Goal: Information Seeking & Learning: Learn about a topic

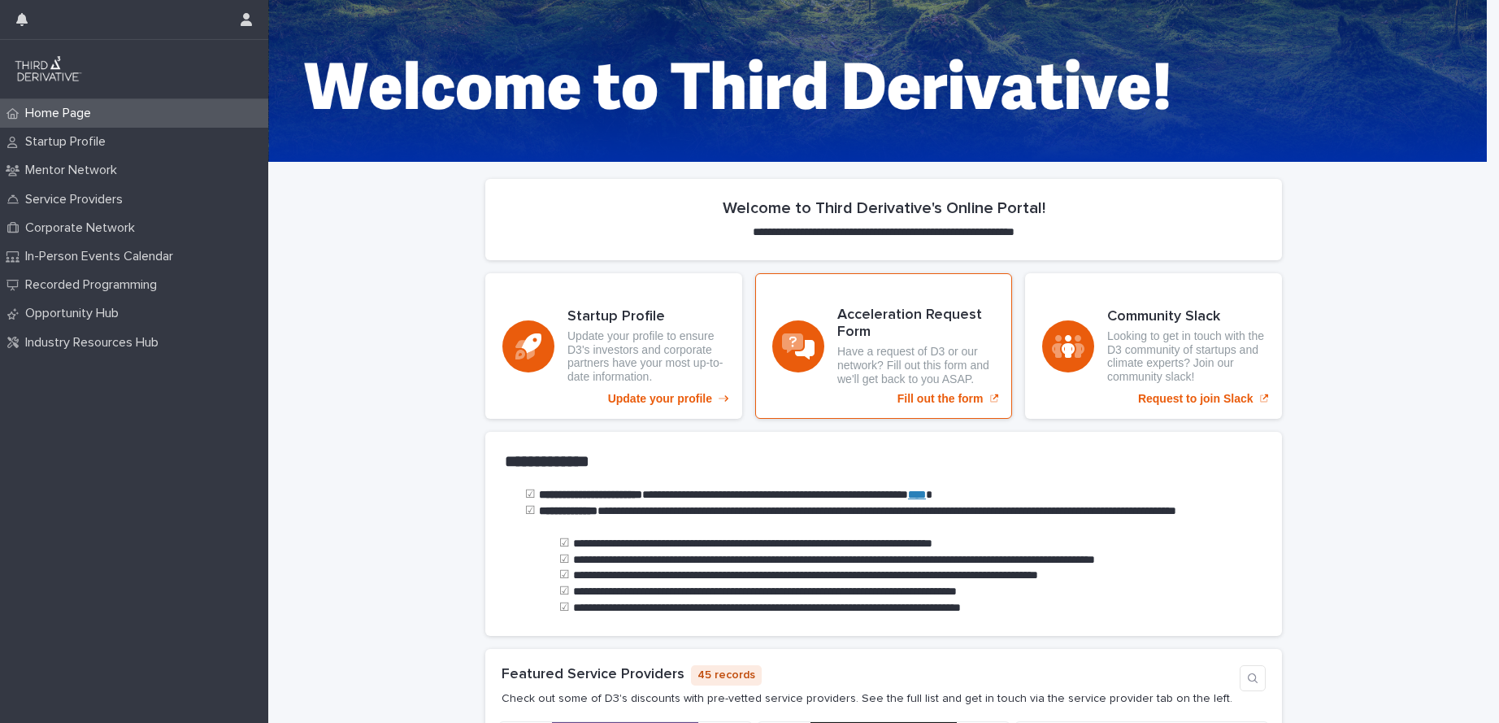
click at [946, 403] on p "Fill out the form" at bounding box center [940, 399] width 86 height 14
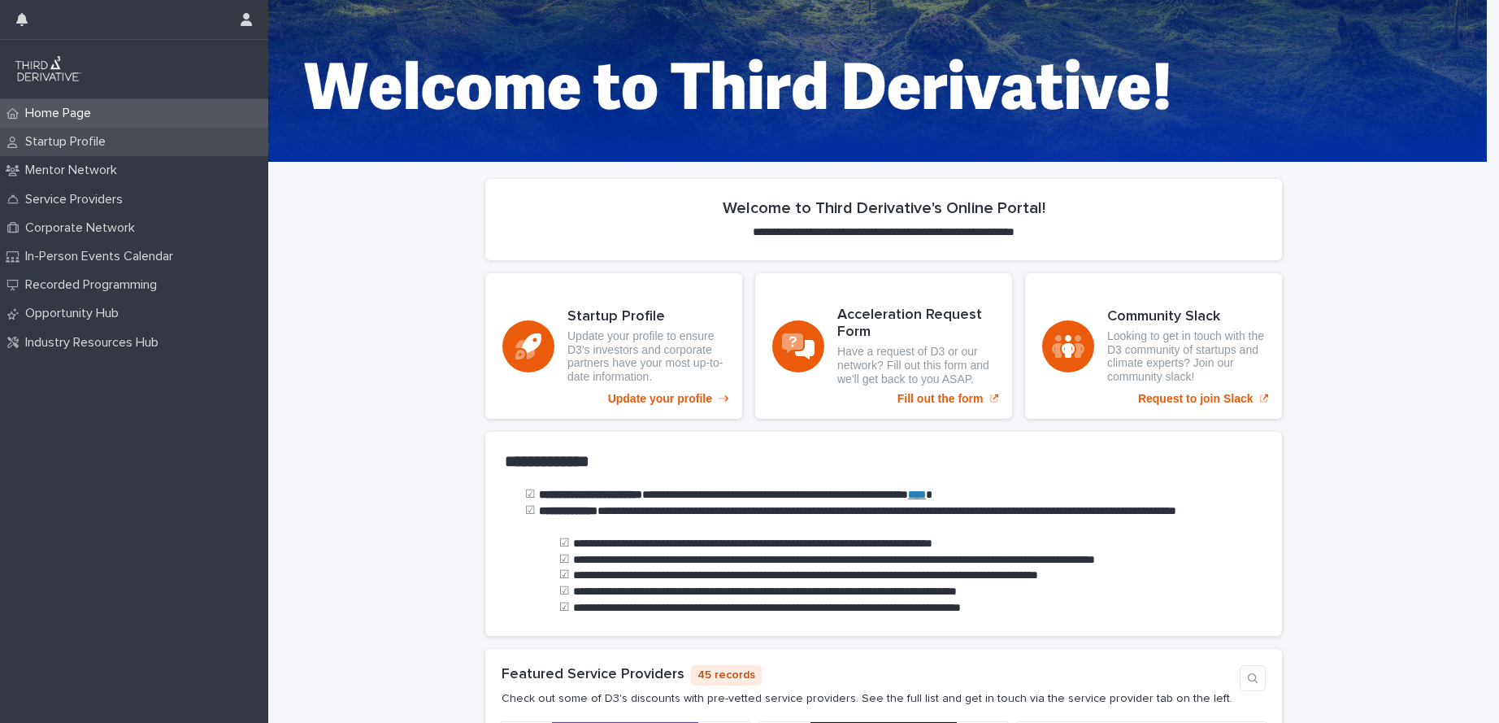
click at [79, 141] on p "Startup Profile" at bounding box center [69, 141] width 100 height 15
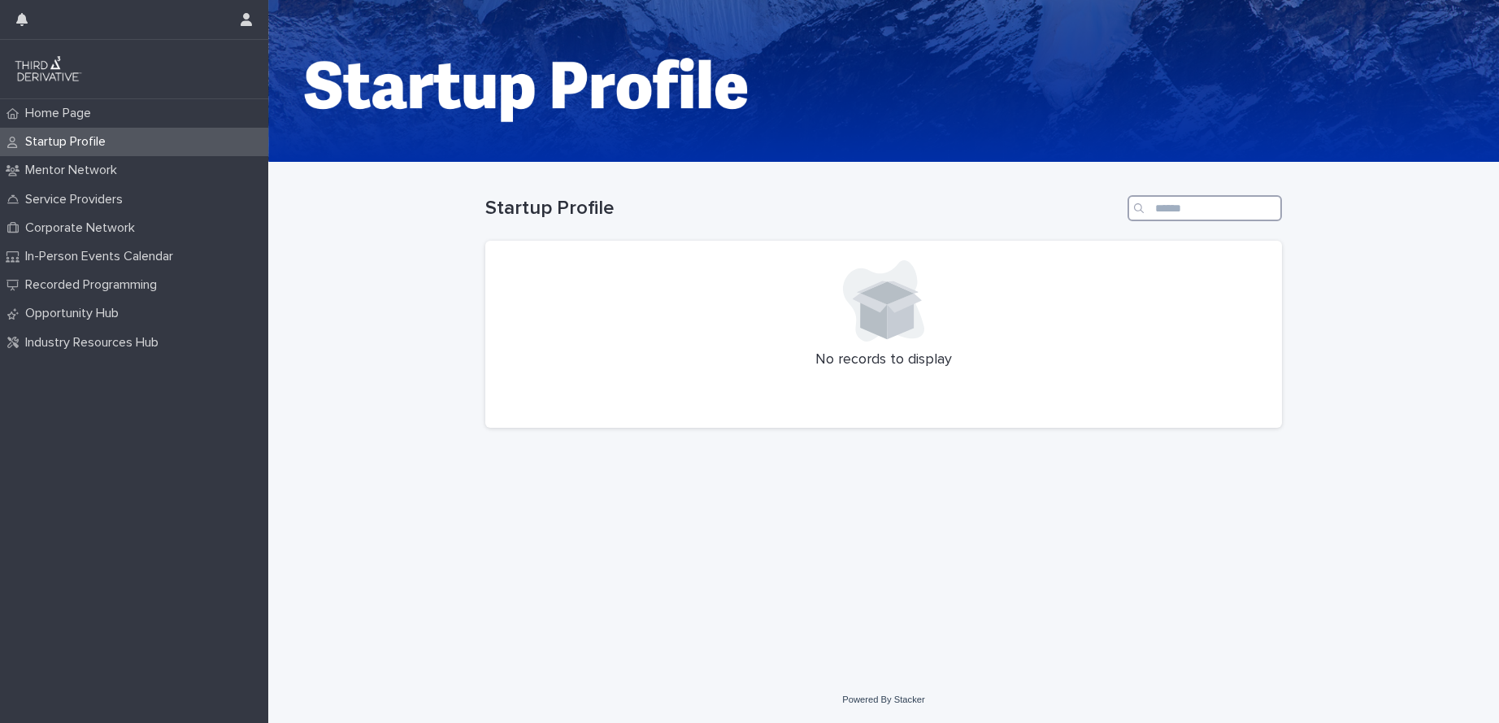
click at [1185, 206] on input "Search" at bounding box center [1204, 208] width 154 height 26
click at [108, 175] on p "Mentor Network" at bounding box center [74, 170] width 111 height 15
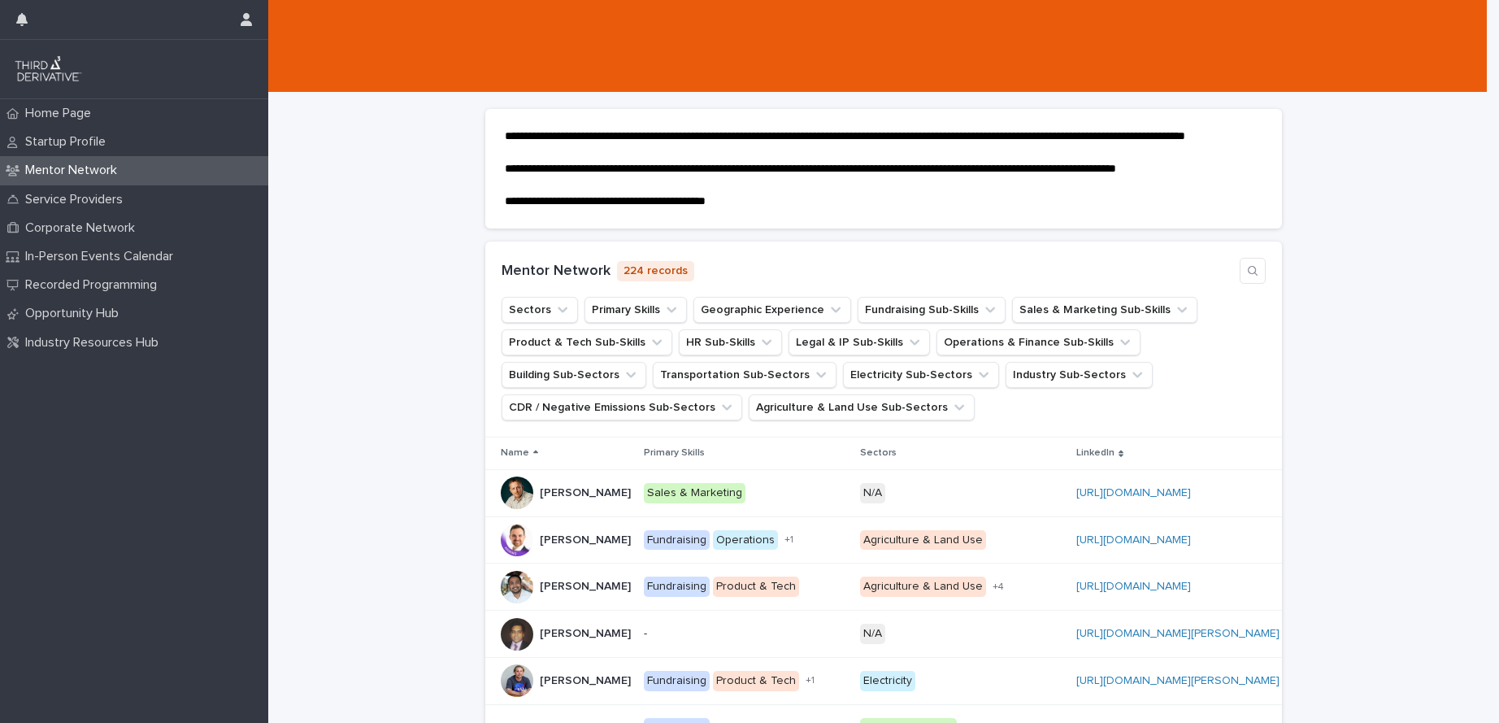
scroll to position [73, 0]
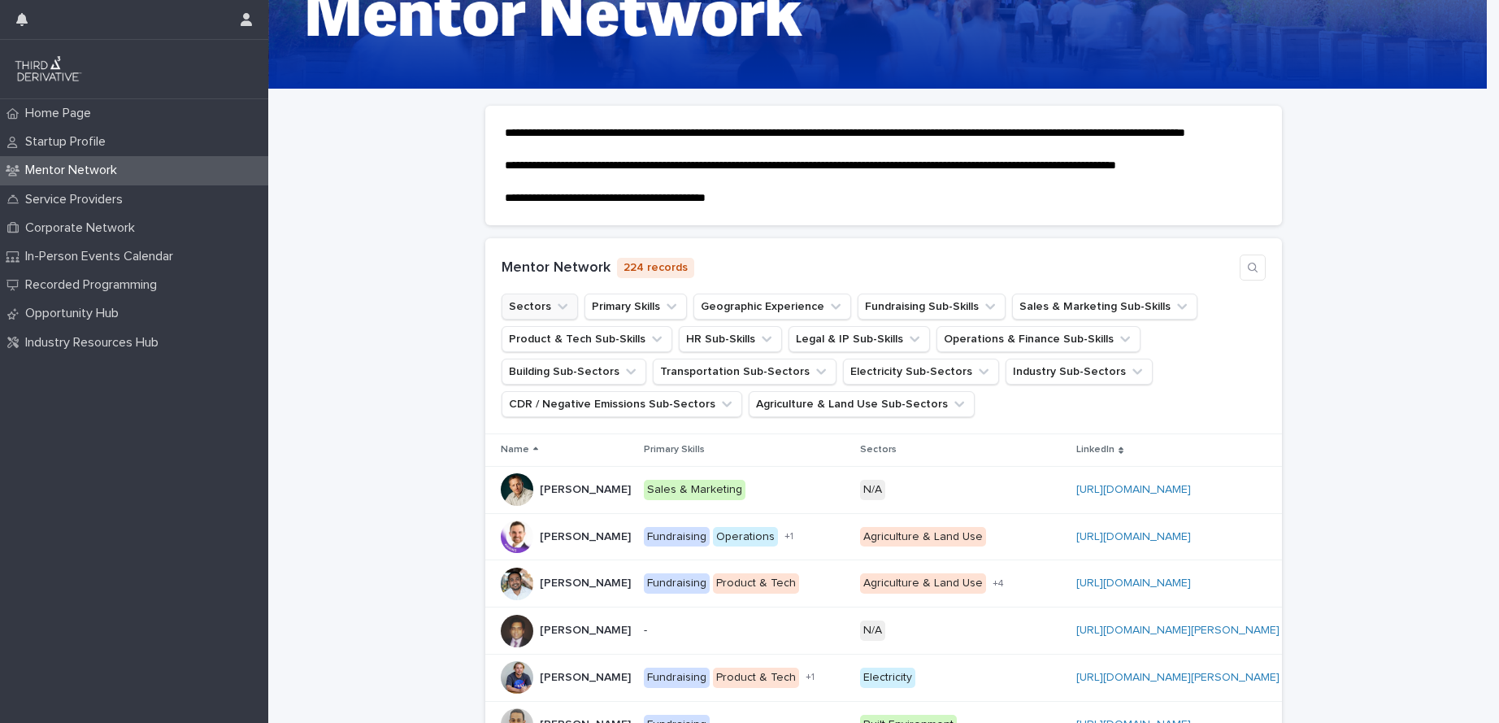
click at [536, 319] on button "Sectors" at bounding box center [540, 306] width 76 height 26
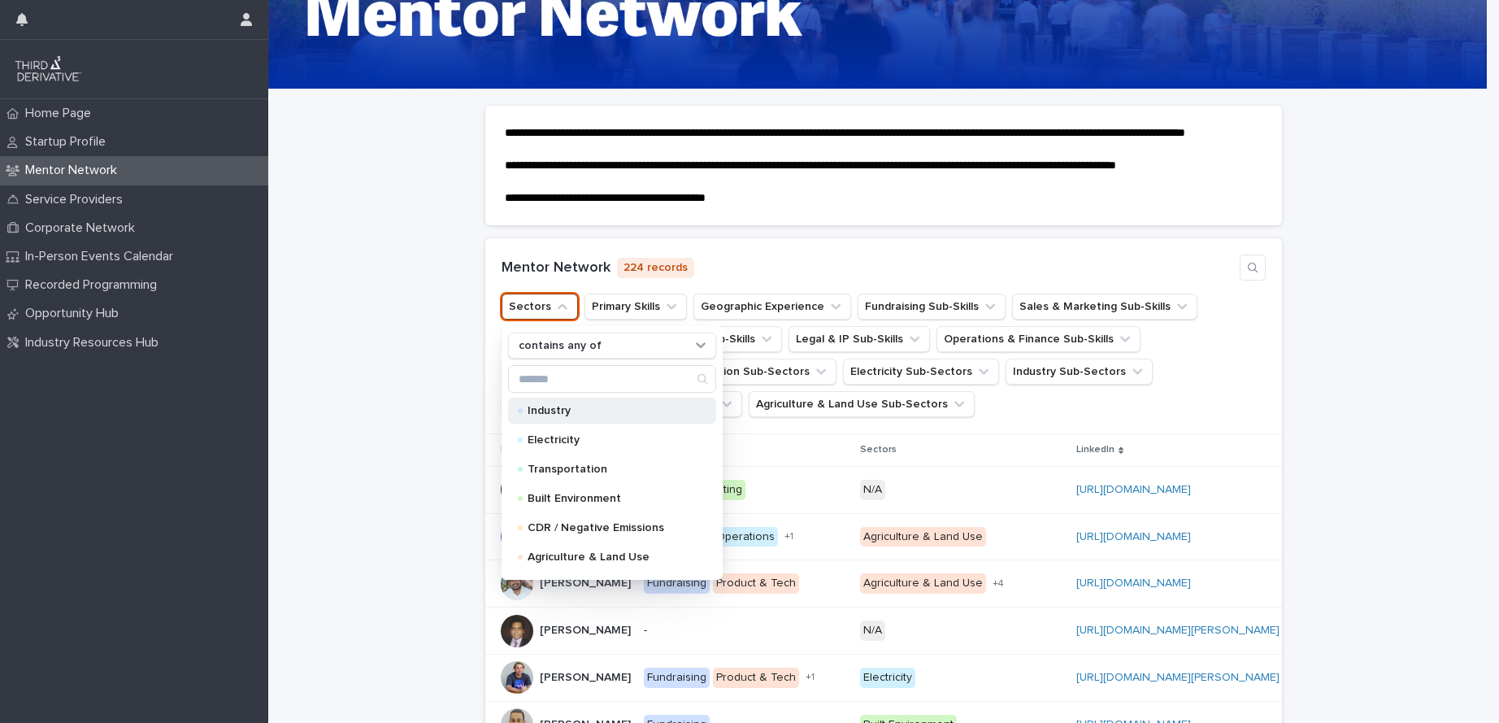
click at [569, 416] on p "Industry" at bounding box center [609, 410] width 163 height 11
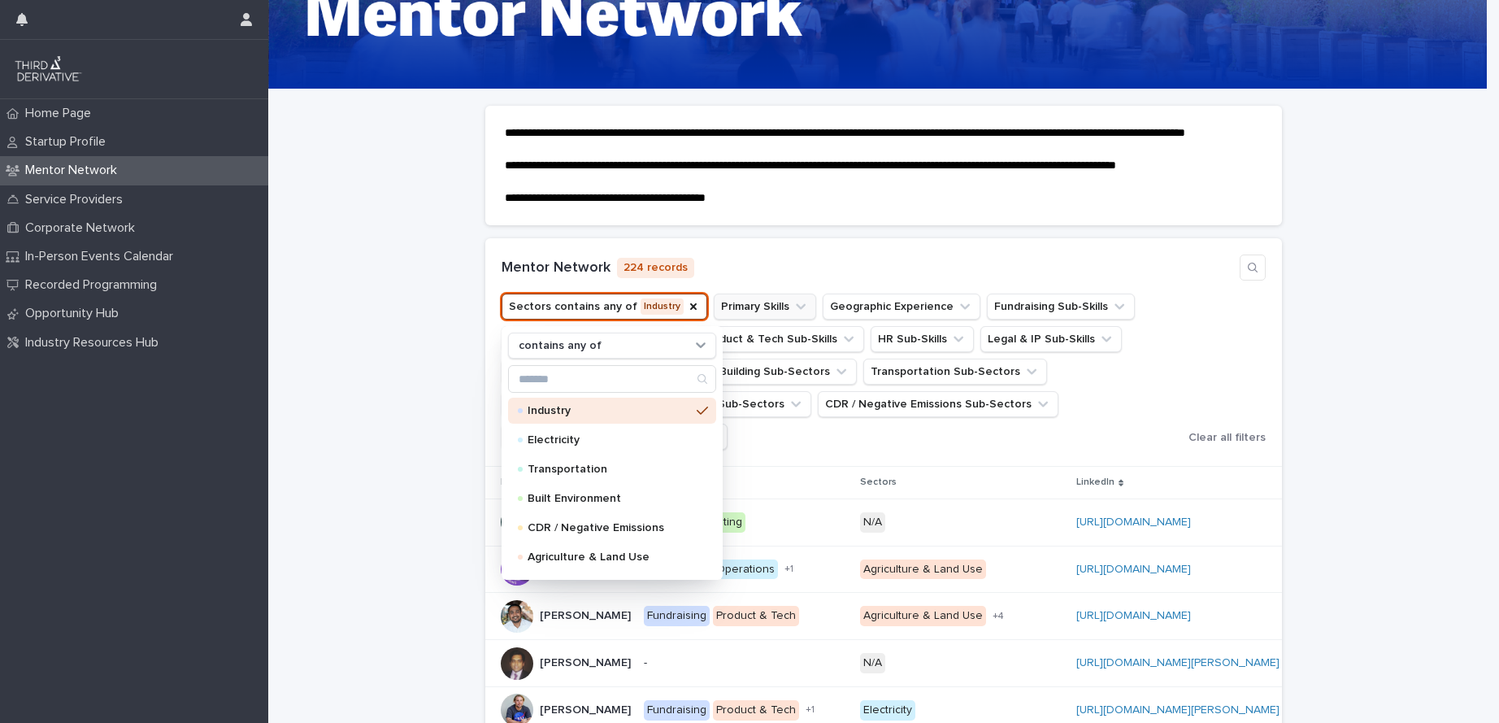
click at [766, 319] on button "Primary Skills" at bounding box center [765, 306] width 102 height 26
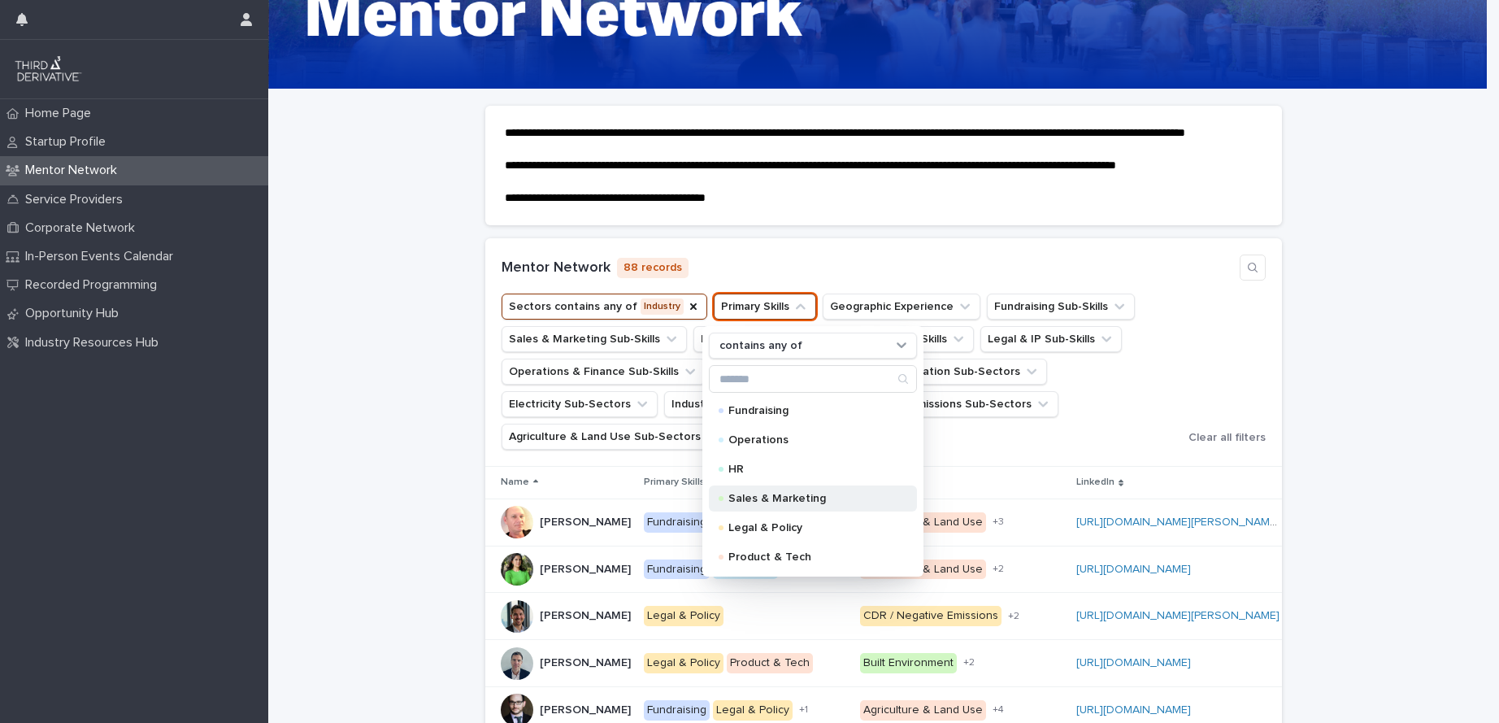
click at [826, 504] on p "Sales & Marketing" at bounding box center [809, 498] width 163 height 11
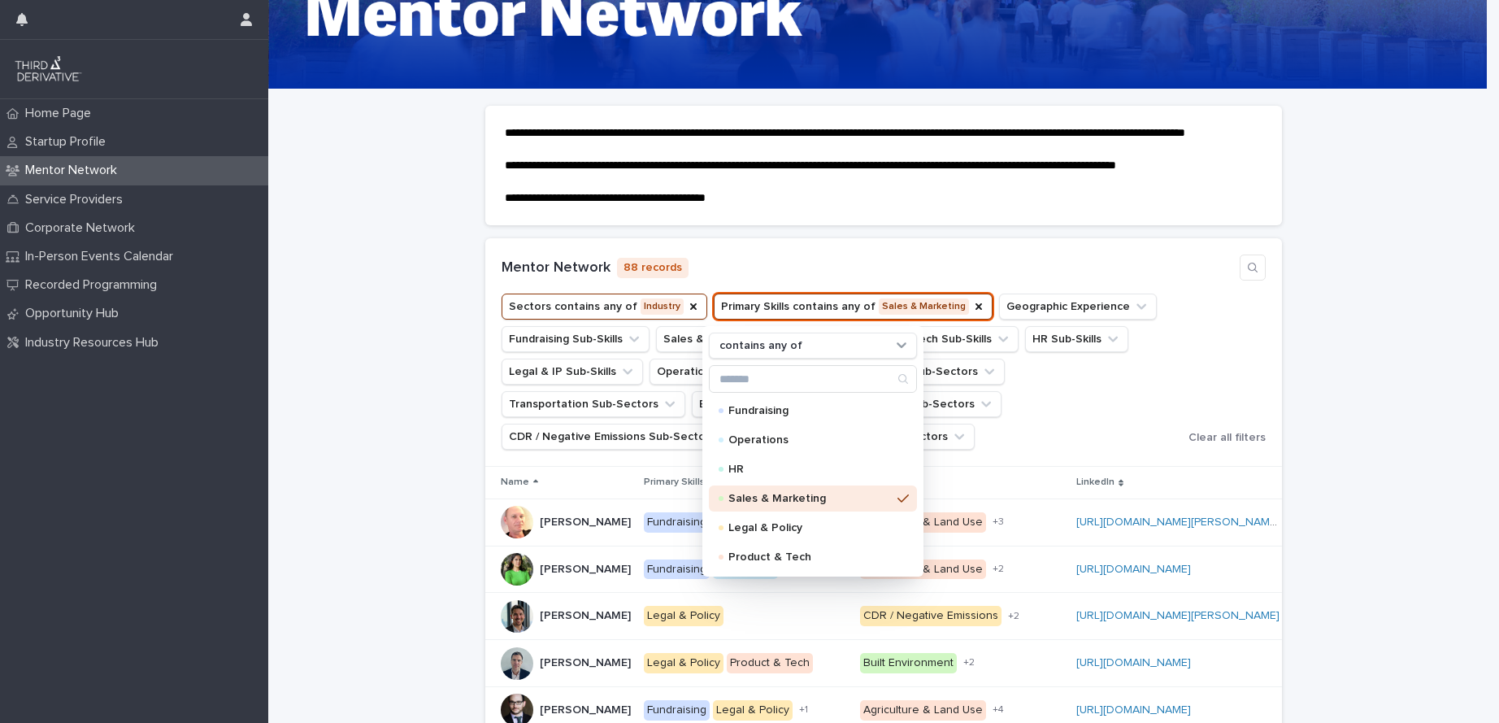
click at [1039, 280] on div "Mentor Network 88 records" at bounding box center [884, 267] width 764 height 26
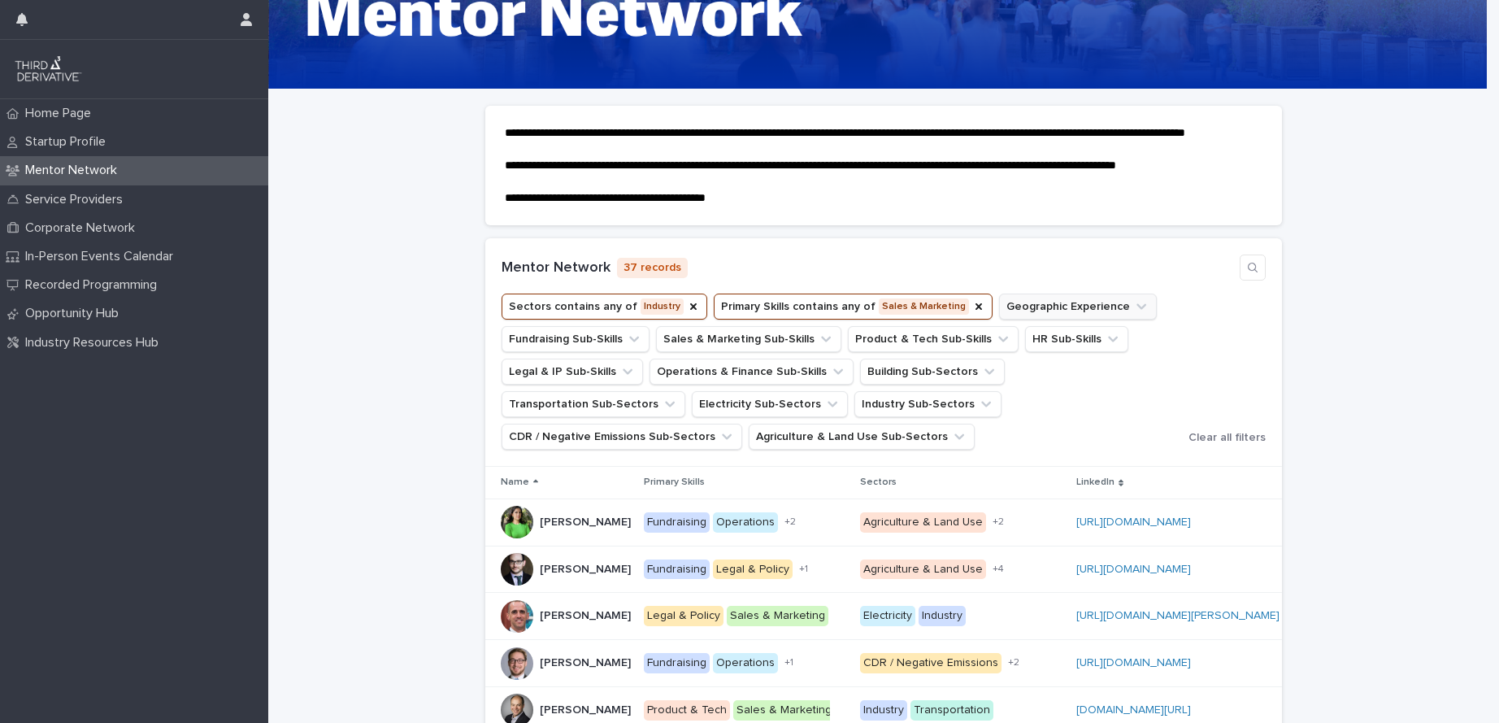
click at [1042, 319] on button "Geographic Experience" at bounding box center [1078, 306] width 158 height 26
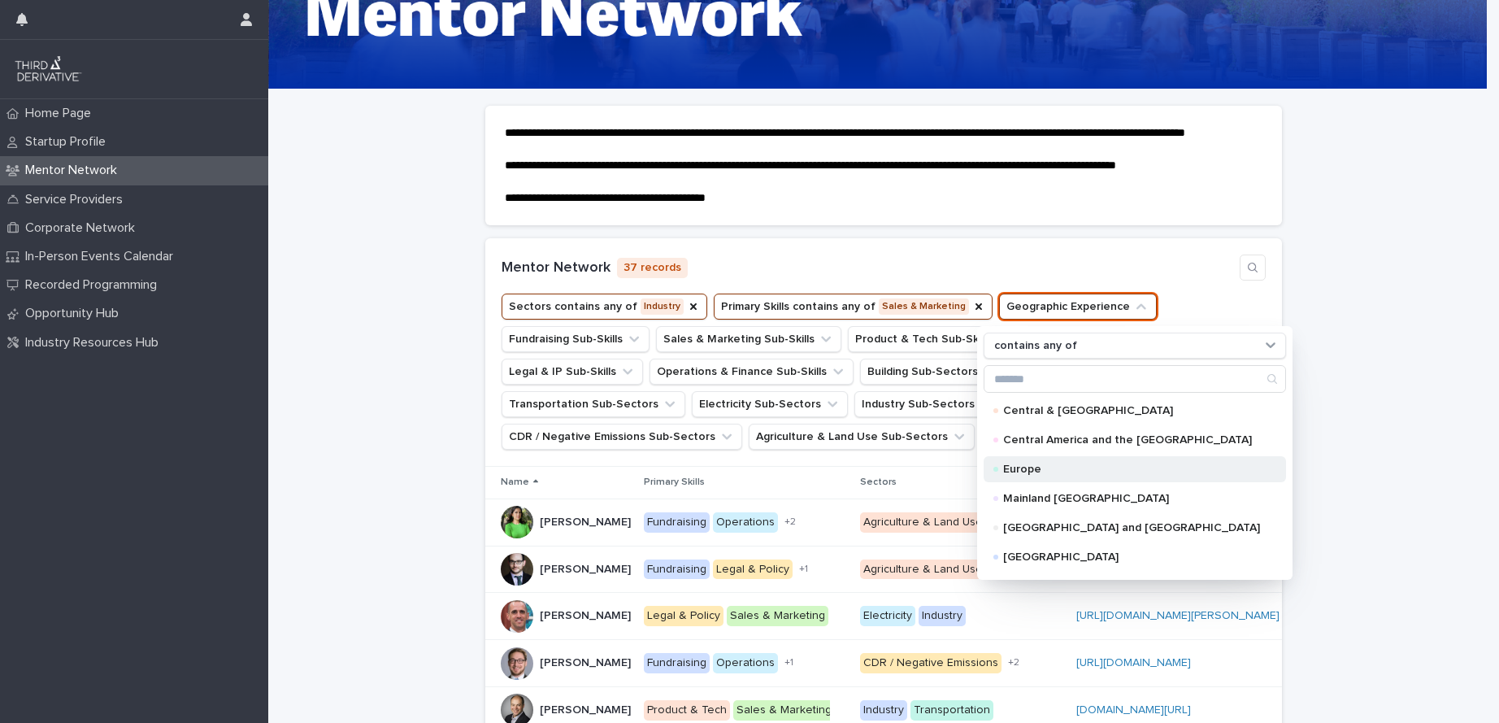
click at [1063, 475] on p "Europe" at bounding box center [1131, 468] width 257 height 11
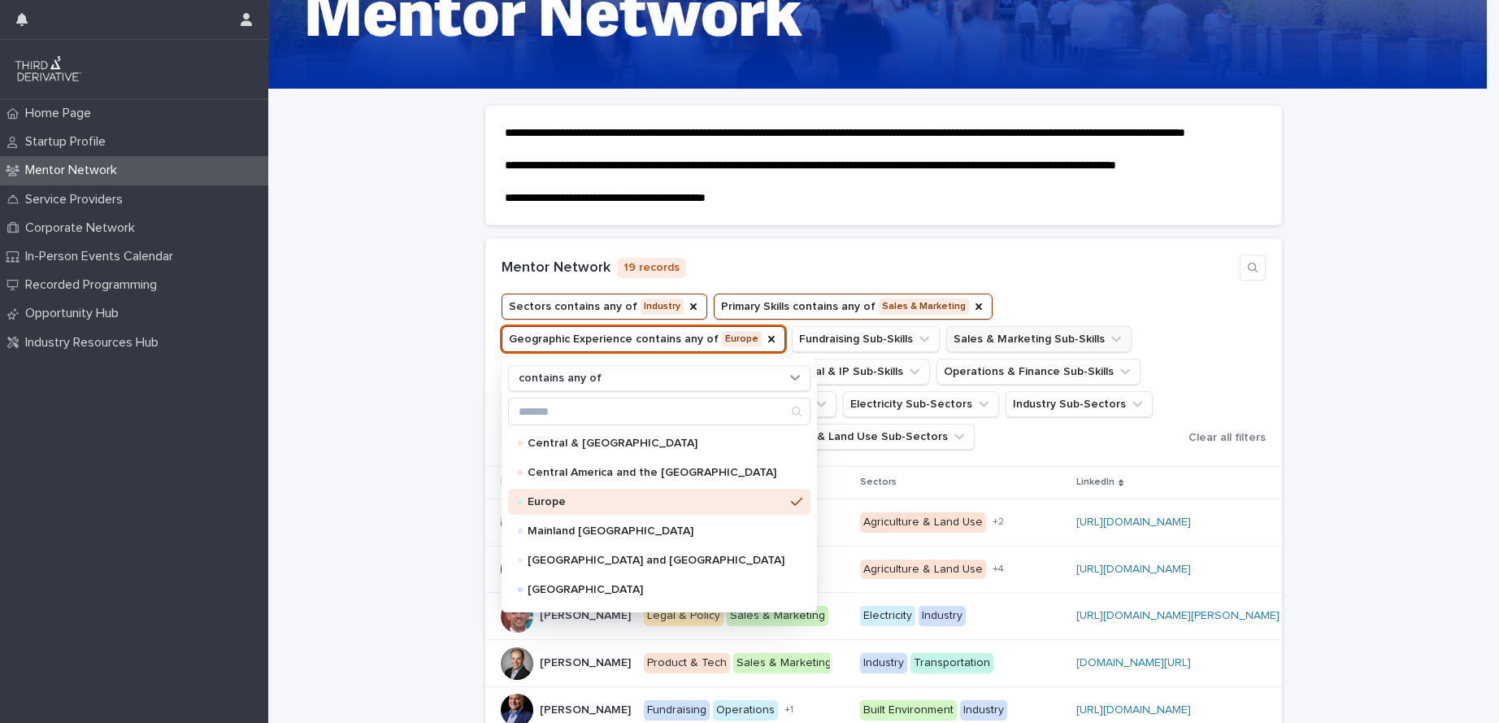
click at [982, 346] on button "Sales & Marketing Sub-Skills" at bounding box center [1038, 339] width 185 height 26
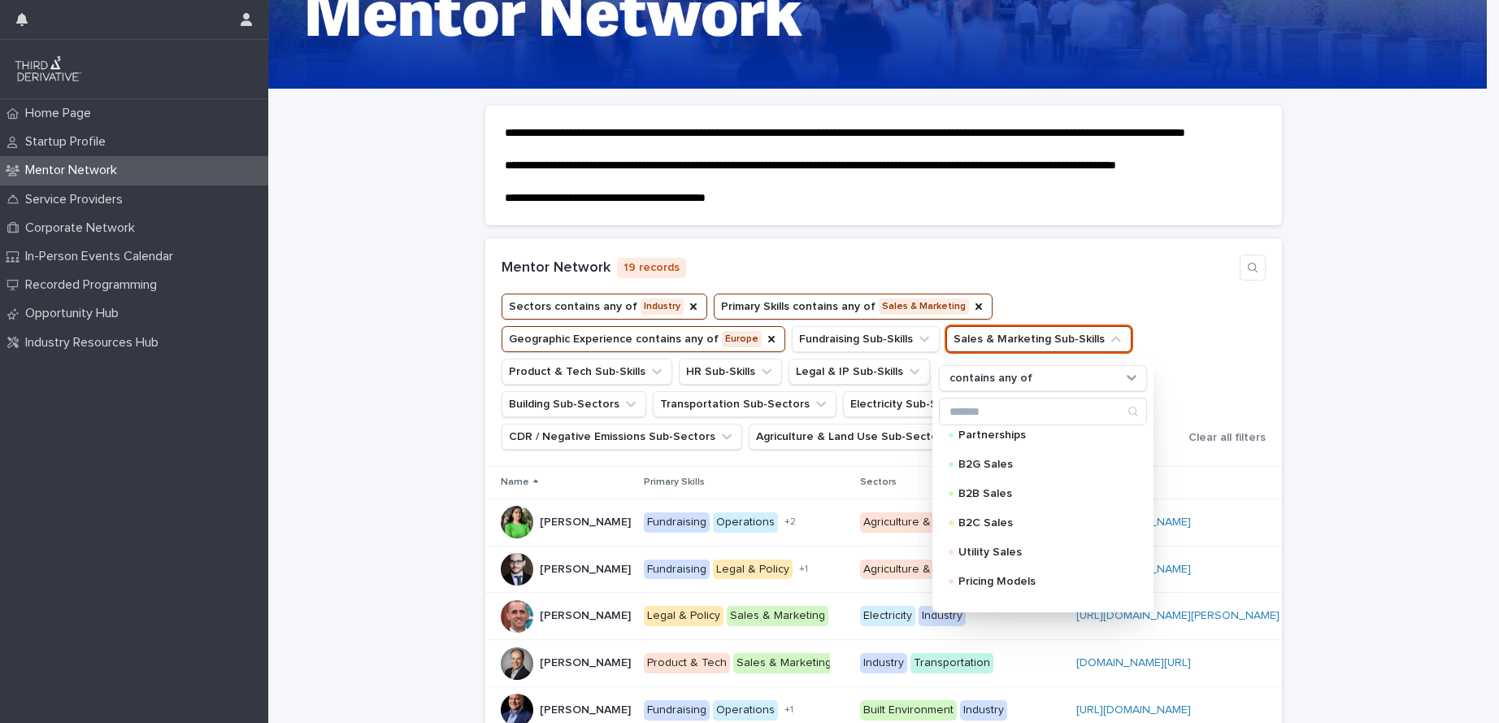
scroll to position [55, 0]
click at [1019, 576] on div "Pricing Models" at bounding box center [1043, 563] width 208 height 26
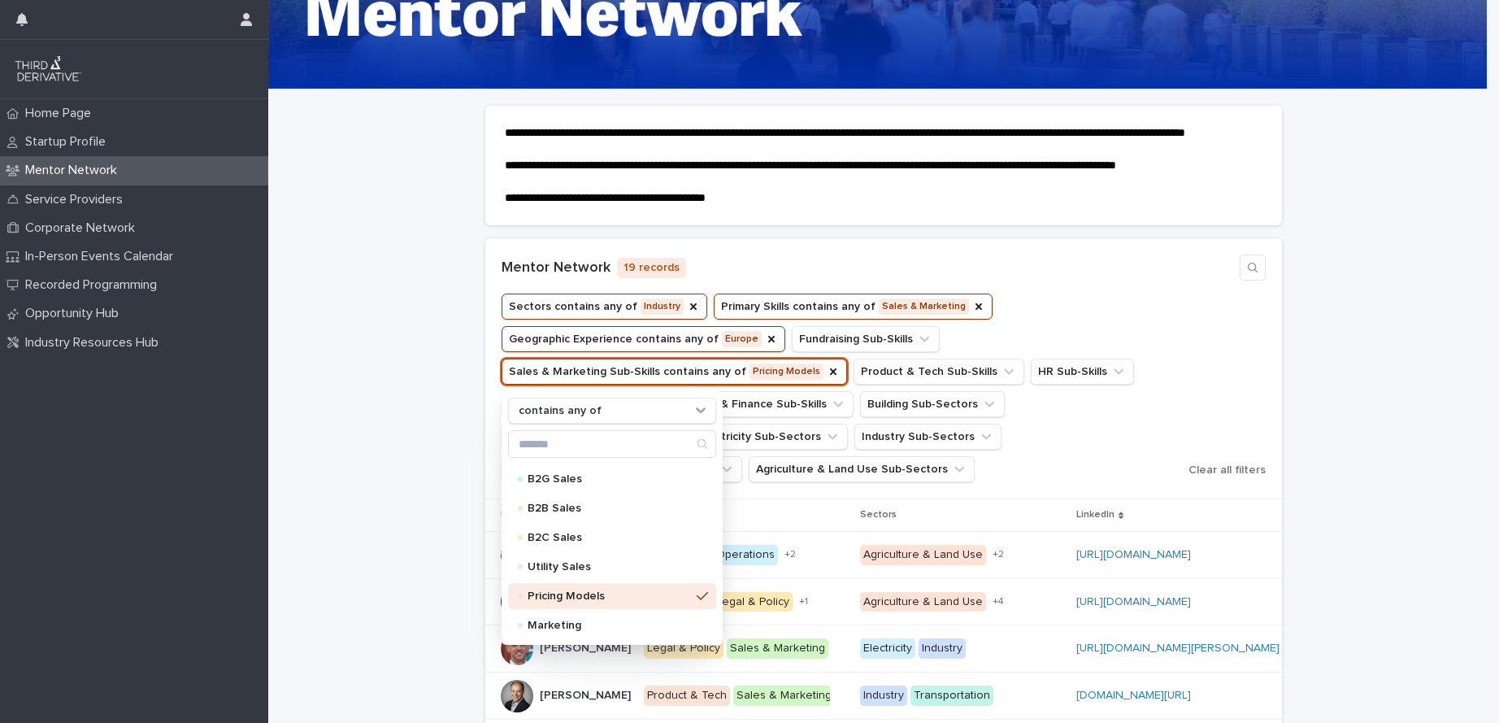
click at [1182, 333] on ul "Sectors contains any of Industry Primary Skills contains any of Sales & Marketi…" at bounding box center [841, 387] width 687 height 195
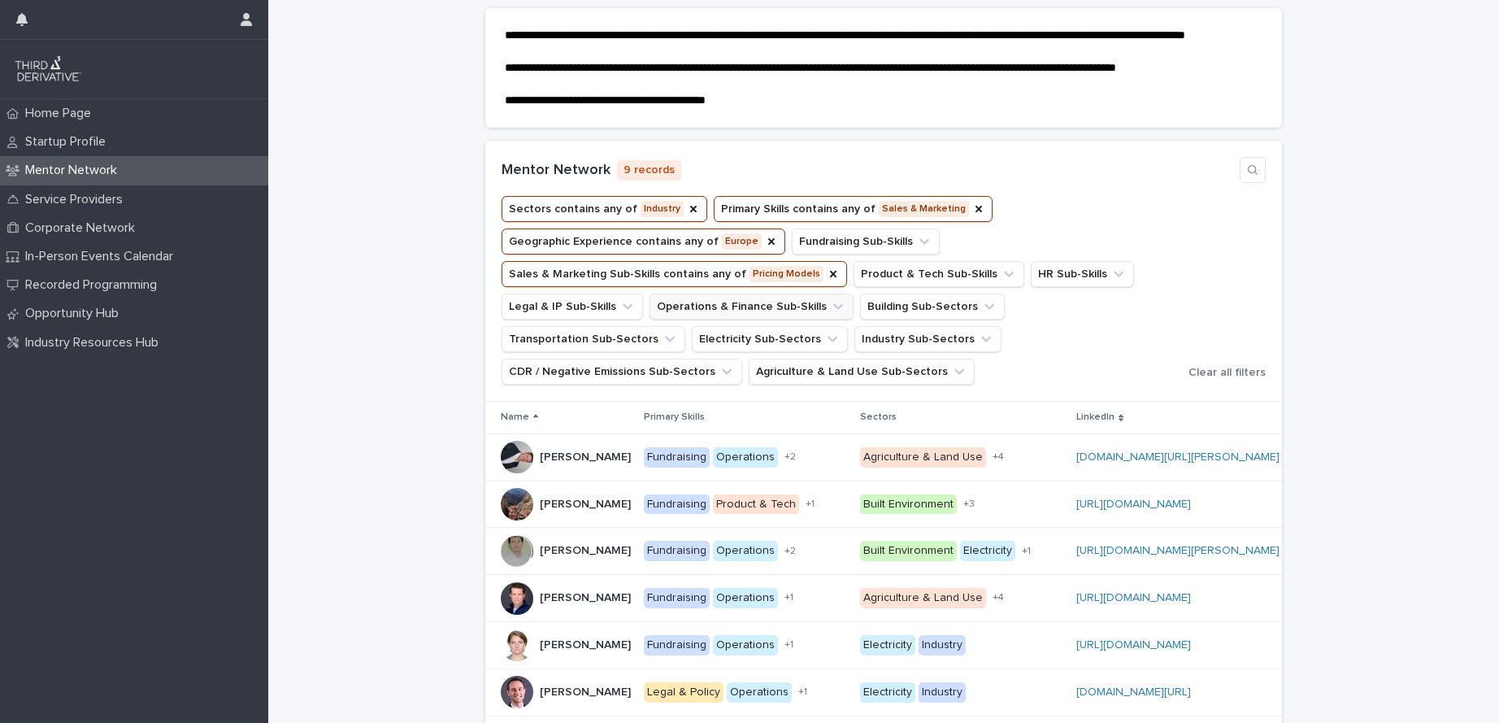
scroll to position [190, 0]
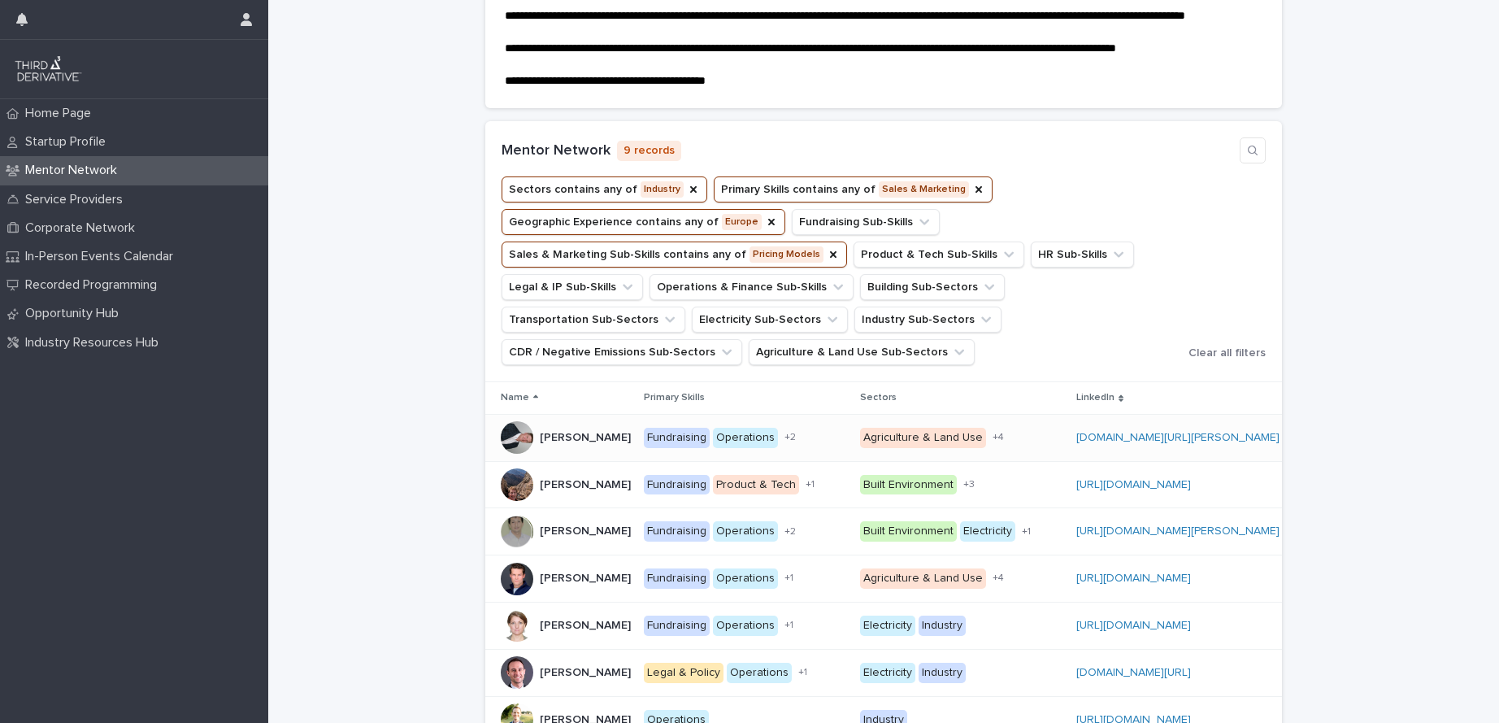
click at [568, 445] on p "Charlie Nelson" at bounding box center [587, 436] width 94 height 17
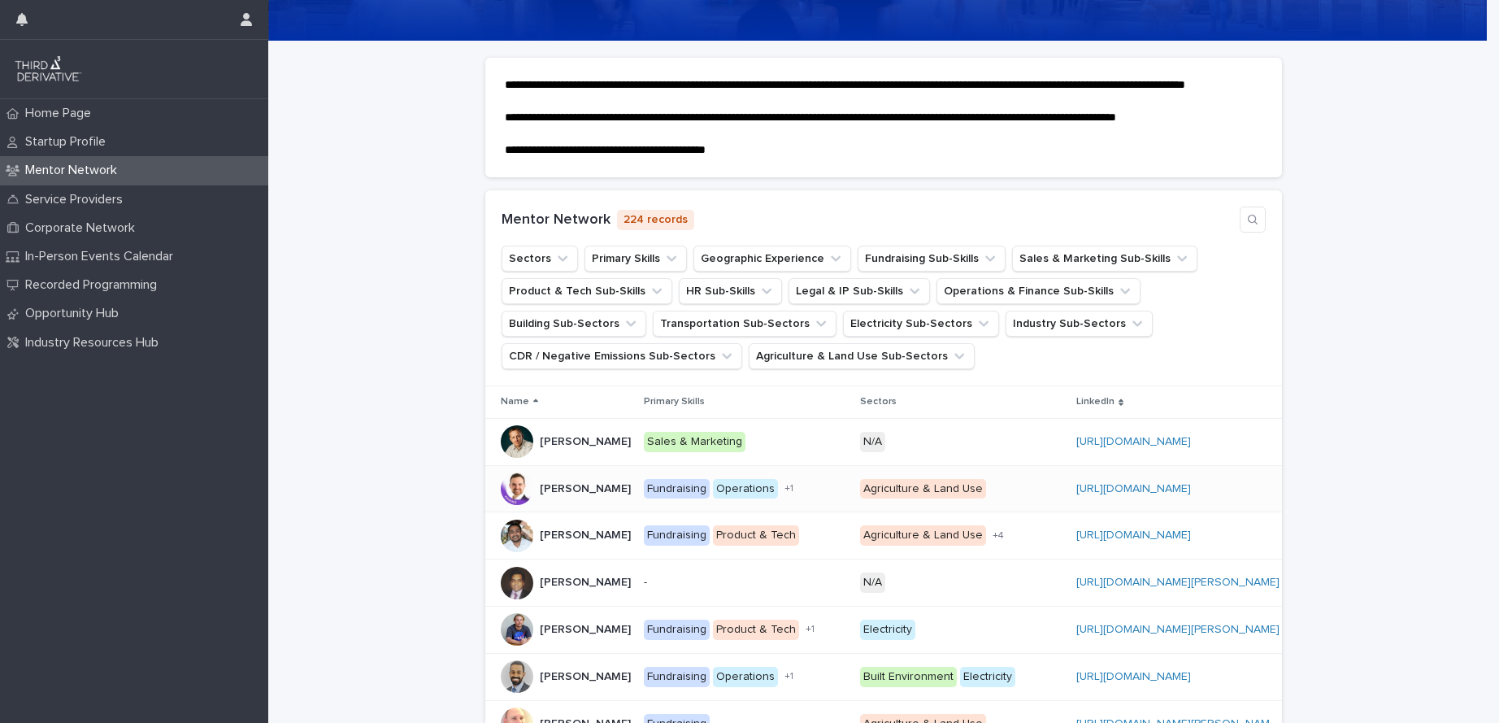
scroll to position [154, 0]
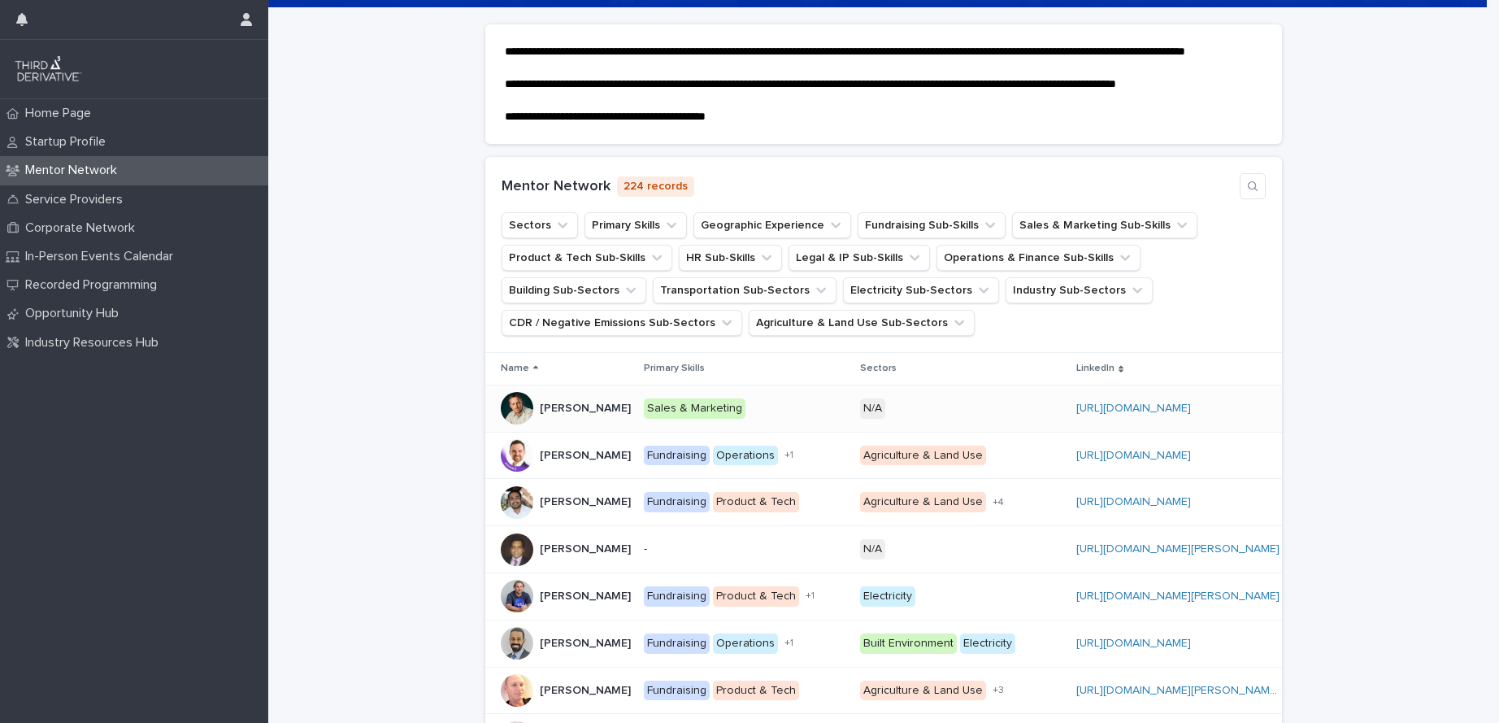
click at [921, 419] on div "N/A + 0" at bounding box center [961, 408] width 203 height 20
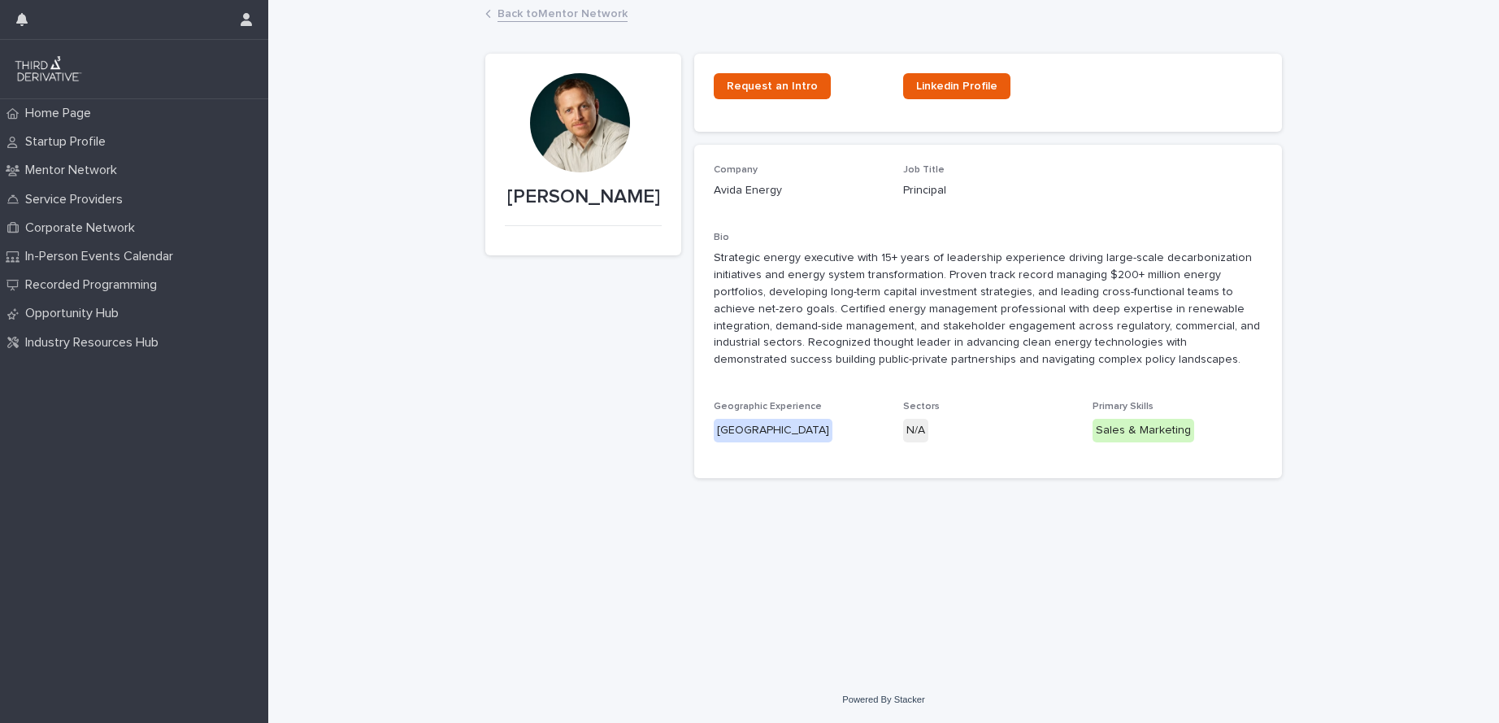
click at [523, 13] on link "Back to Mentor Network" at bounding box center [562, 12] width 130 height 19
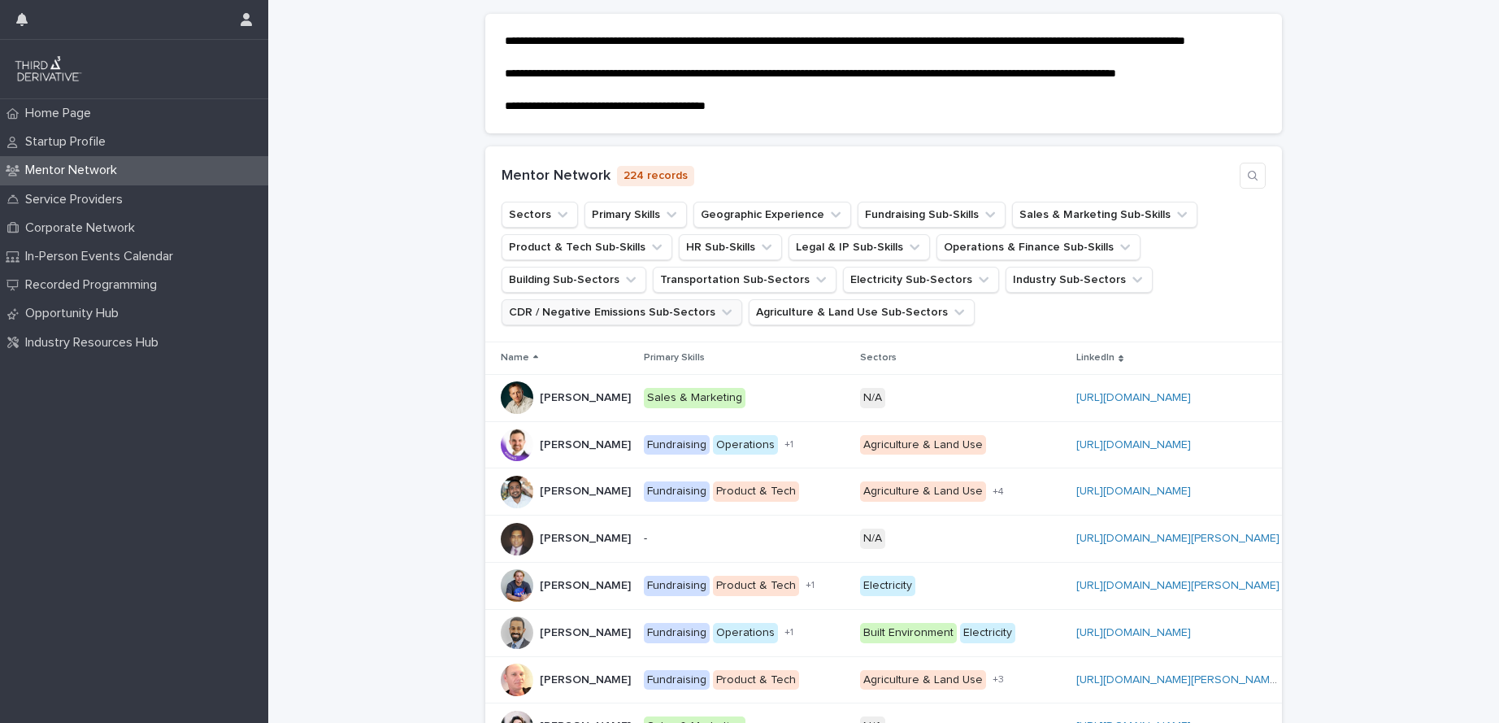
scroll to position [200, 0]
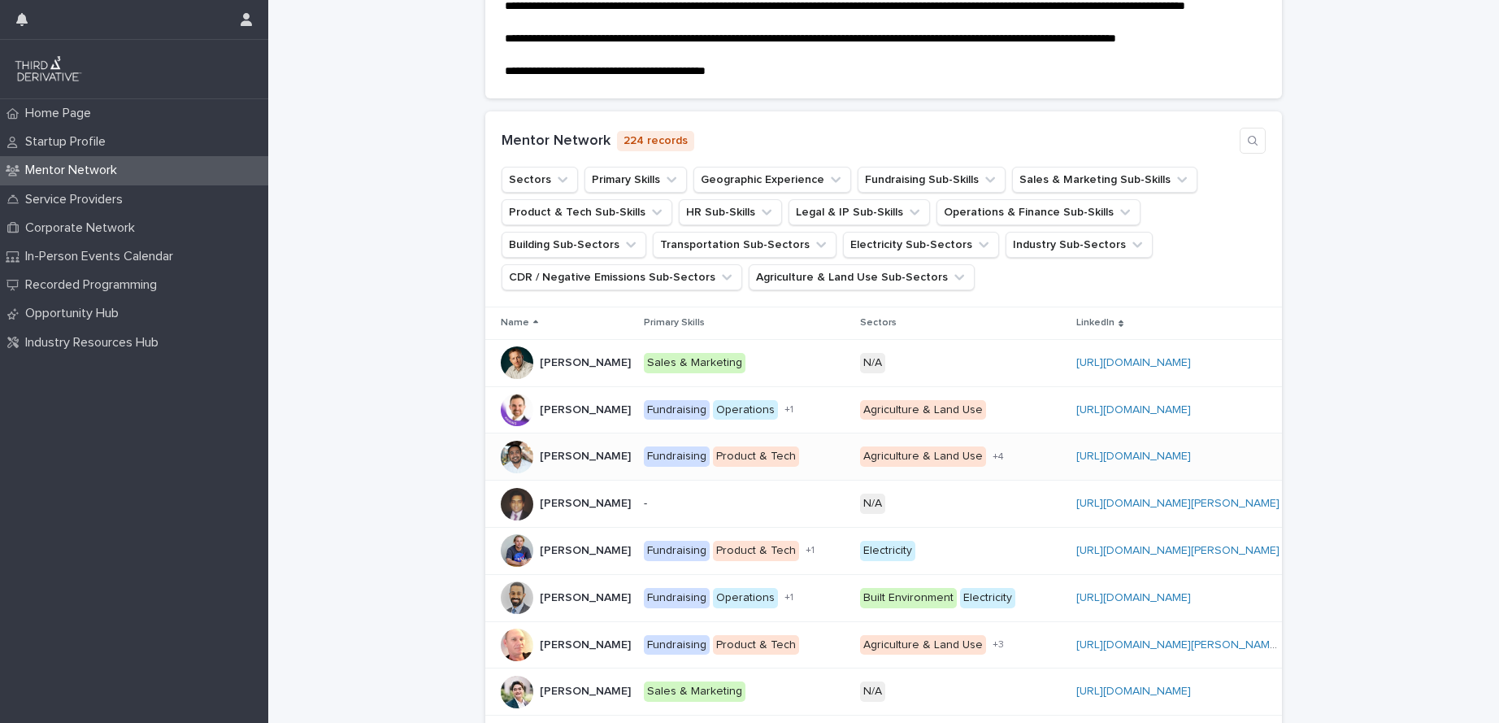
click at [560, 463] on p "[PERSON_NAME]" at bounding box center [587, 454] width 94 height 17
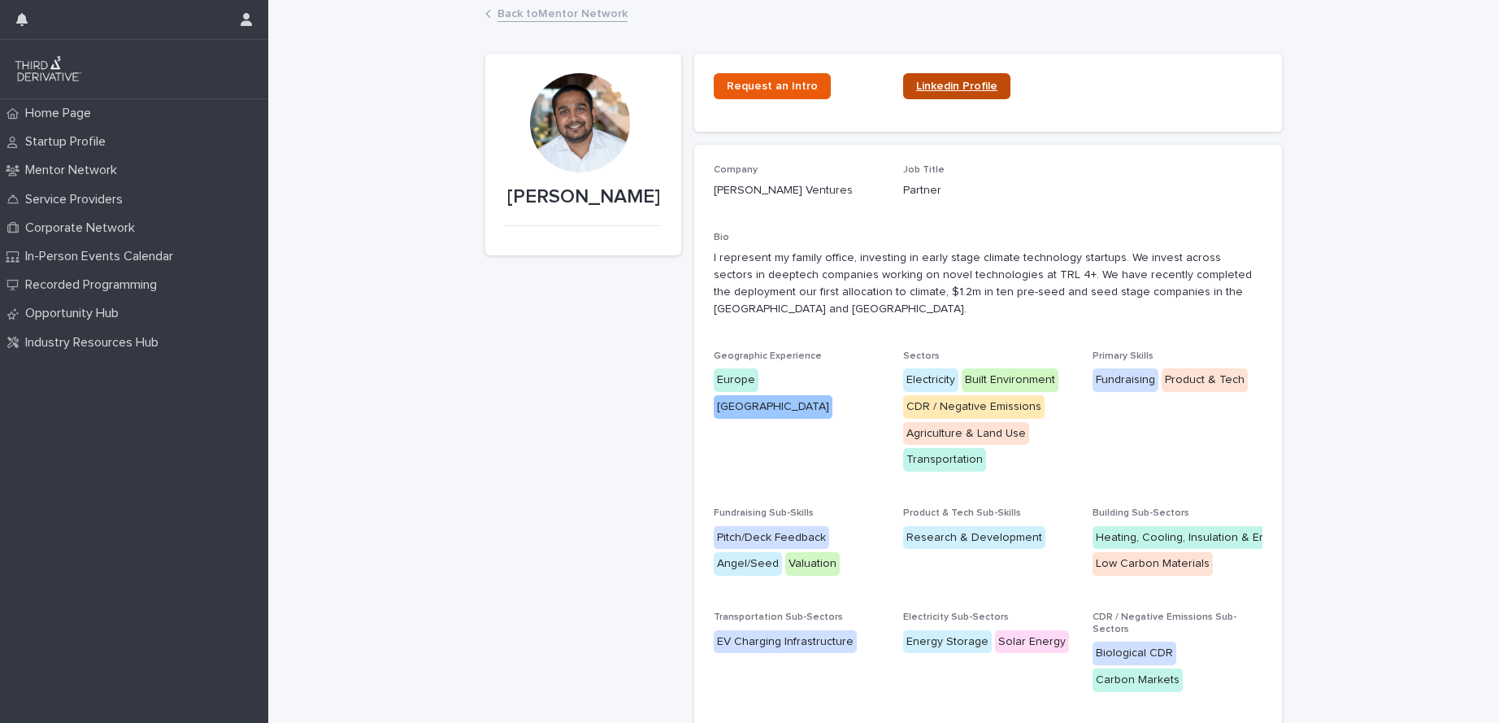
click at [936, 92] on link "Linkedin Profile" at bounding box center [956, 86] width 107 height 26
click at [766, 88] on span "Request an Intro" at bounding box center [772, 85] width 91 height 11
click at [69, 167] on p "Mentor Network" at bounding box center [74, 170] width 111 height 15
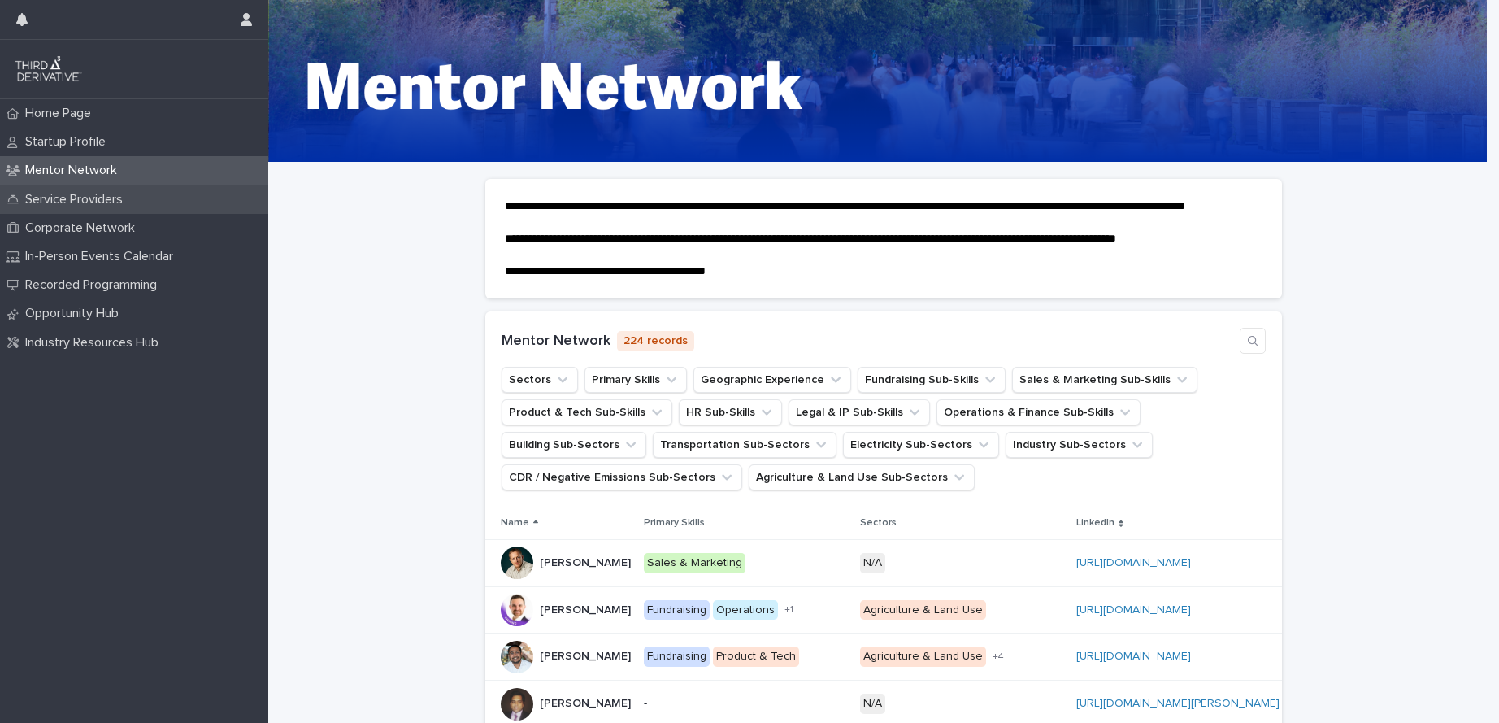
click at [87, 197] on p "Service Providers" at bounding box center [77, 199] width 117 height 15
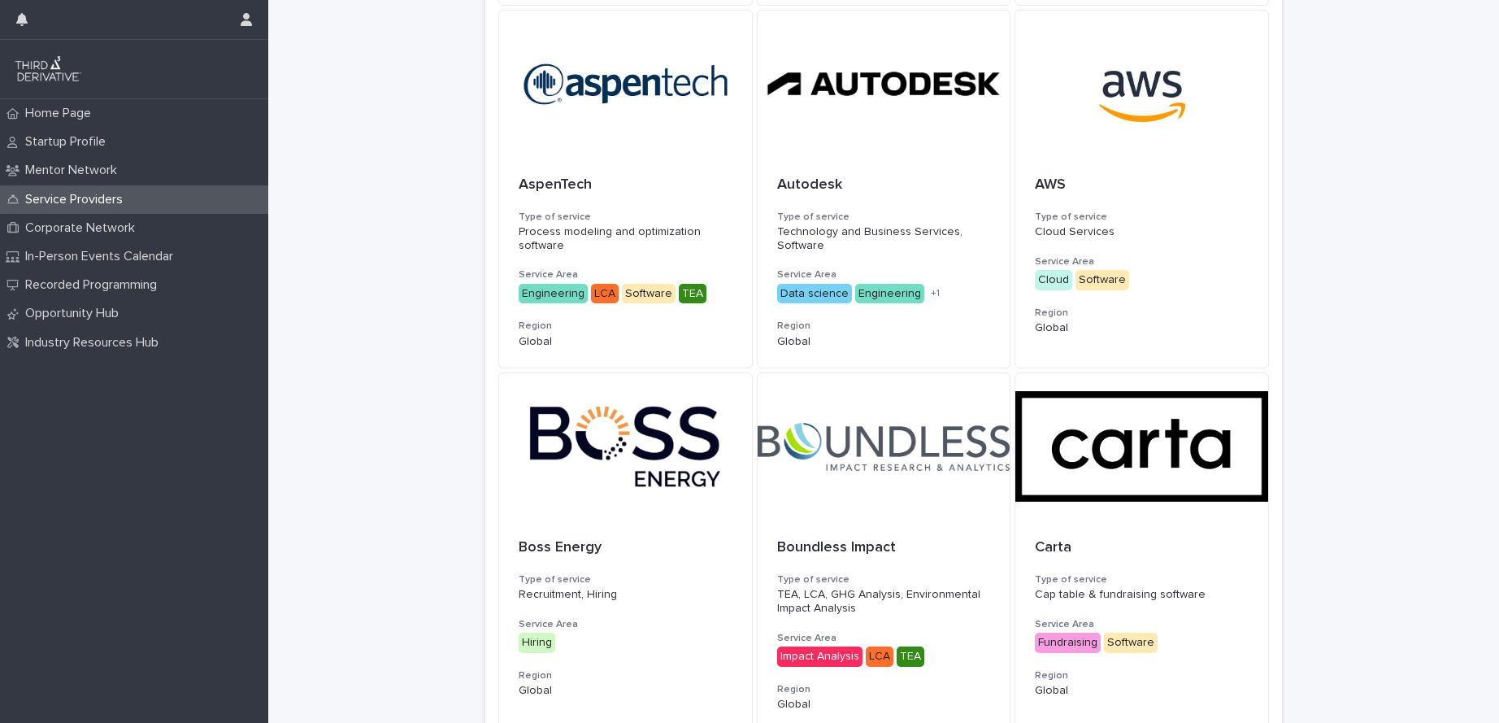
scroll to position [820, 0]
click at [656, 156] on div "AspenTech Type of service Process modeling and optimization software Service Ar…" at bounding box center [625, 261] width 253 height 211
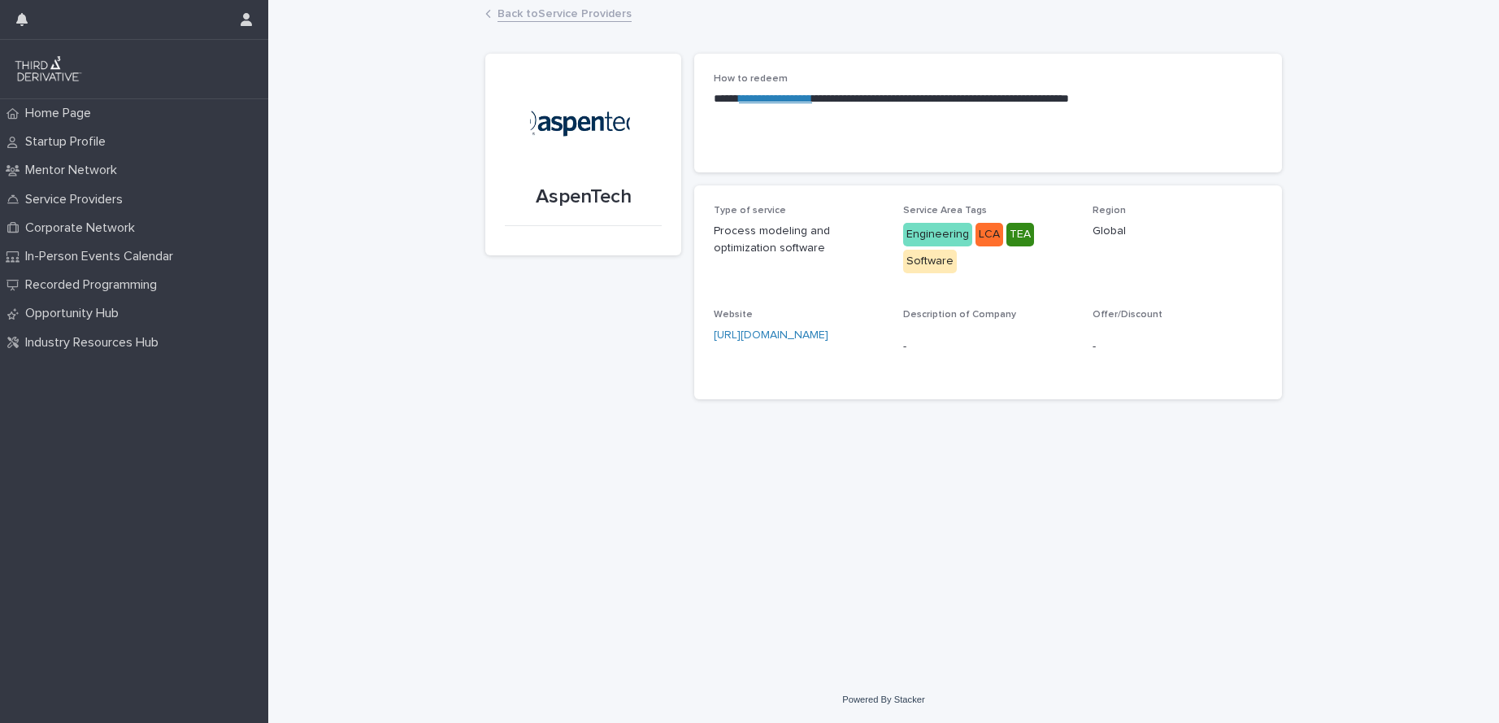
click at [533, 13] on link "Back to Service Providers" at bounding box center [564, 12] width 134 height 19
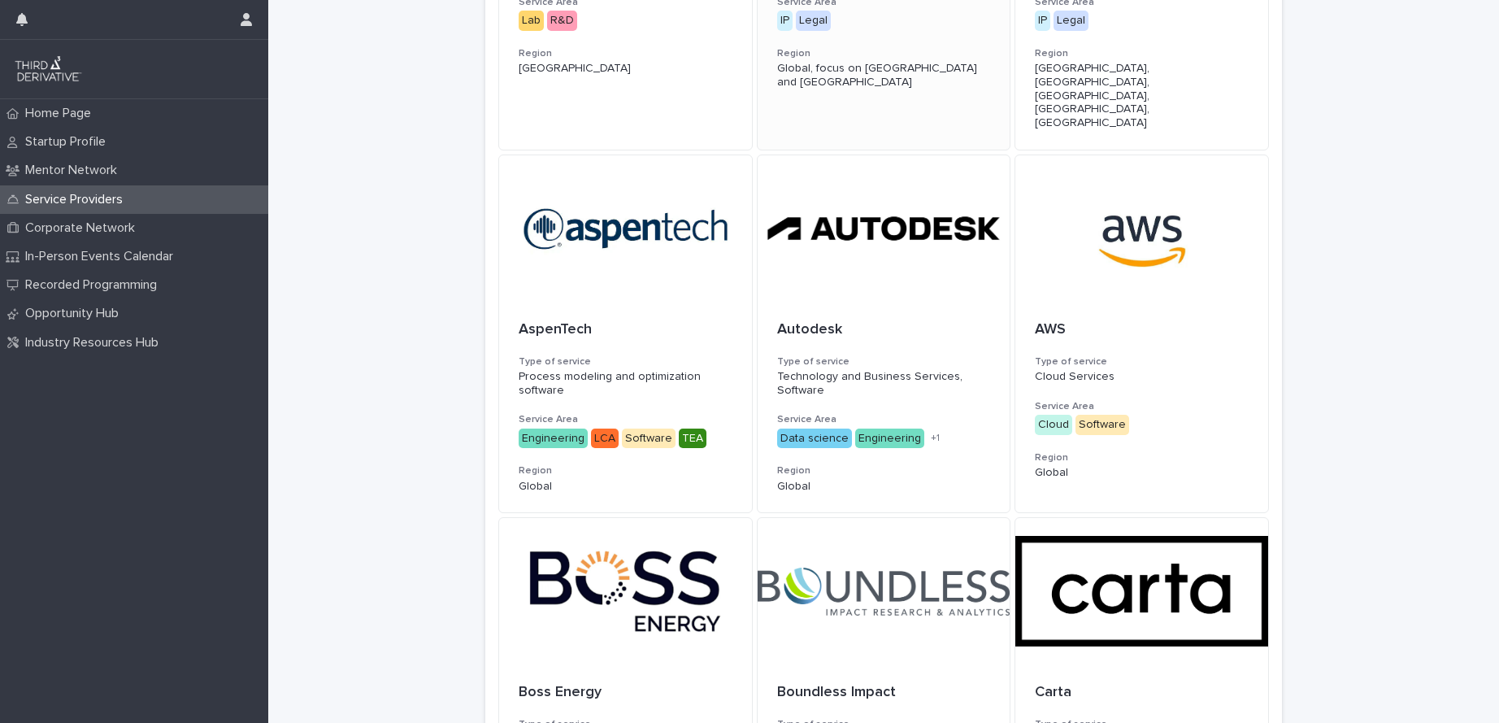
scroll to position [743, 0]
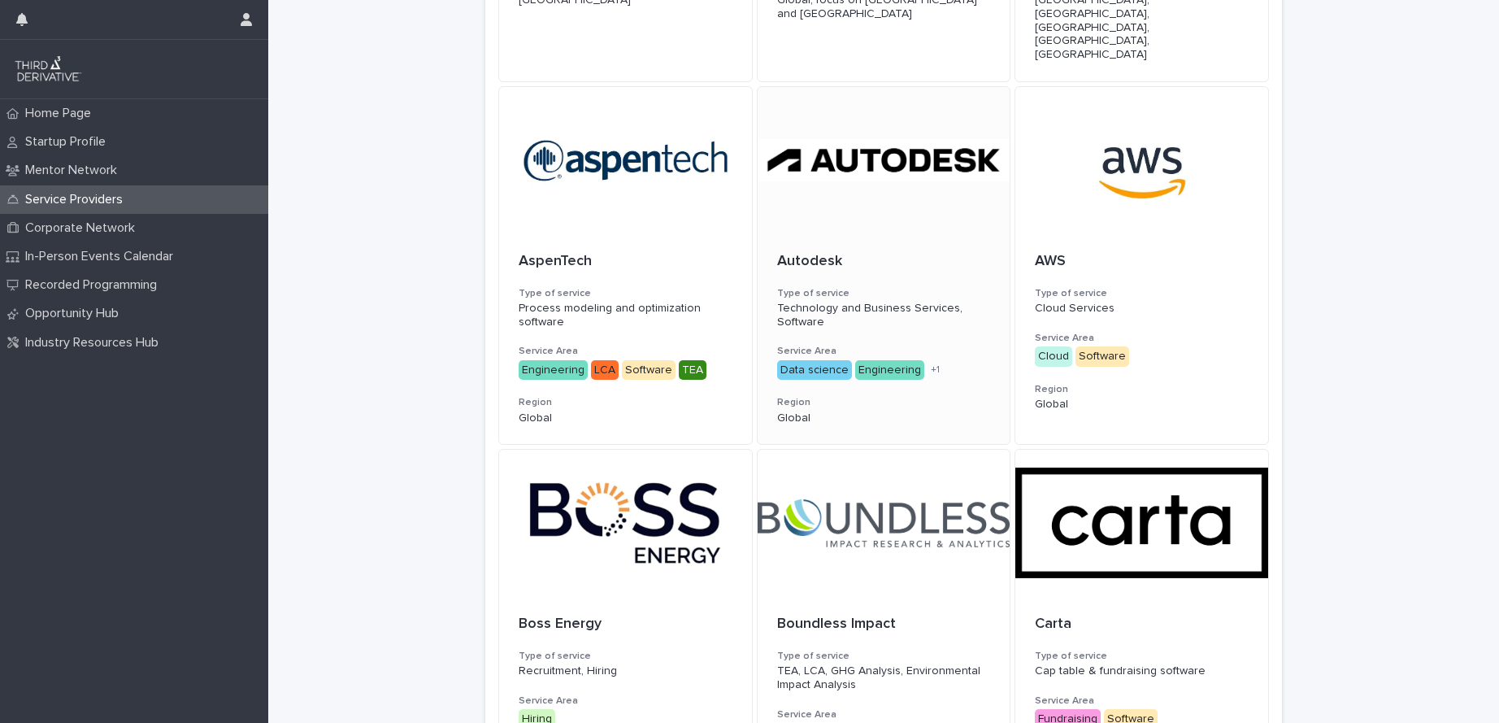
click at [831, 132] on div at bounding box center [884, 160] width 253 height 146
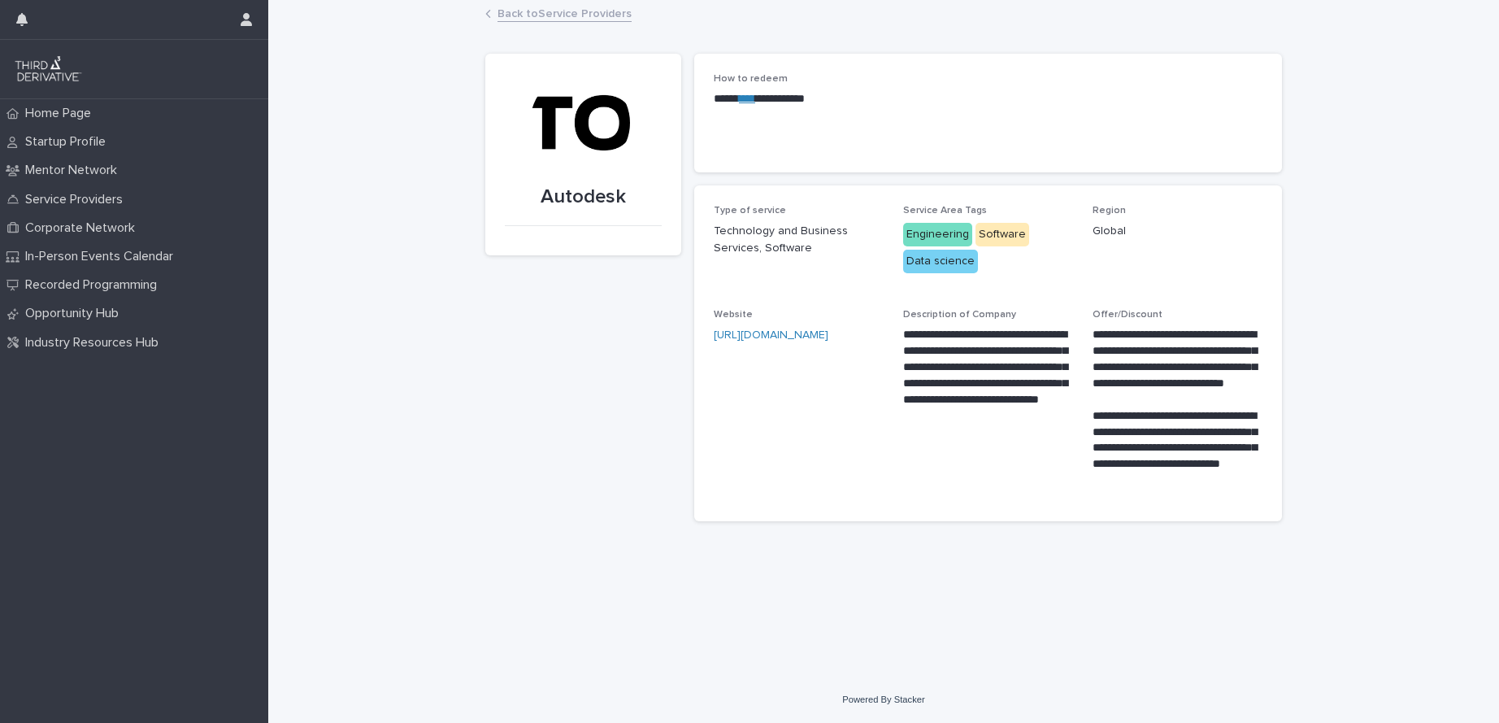
click at [523, 15] on link "Back to Service Providers" at bounding box center [564, 12] width 134 height 19
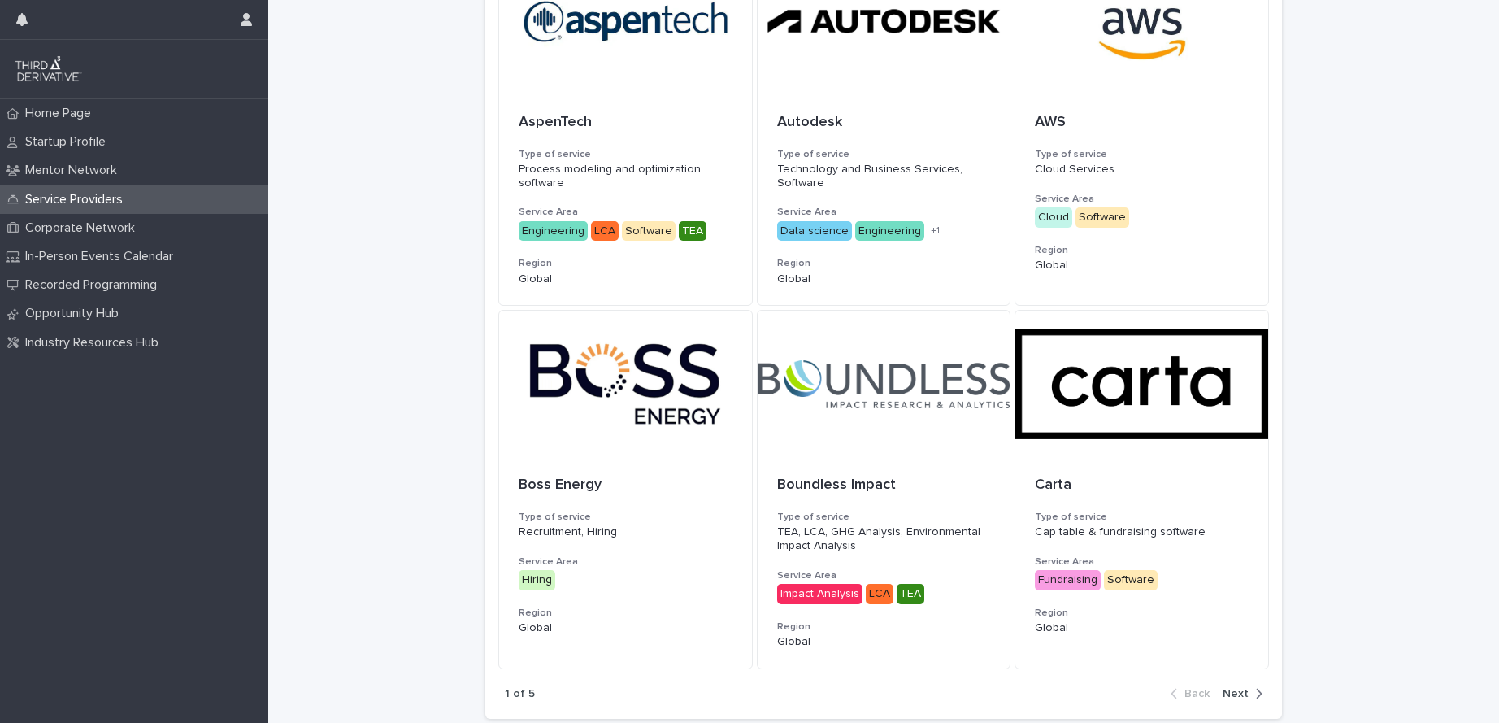
scroll to position [963, 0]
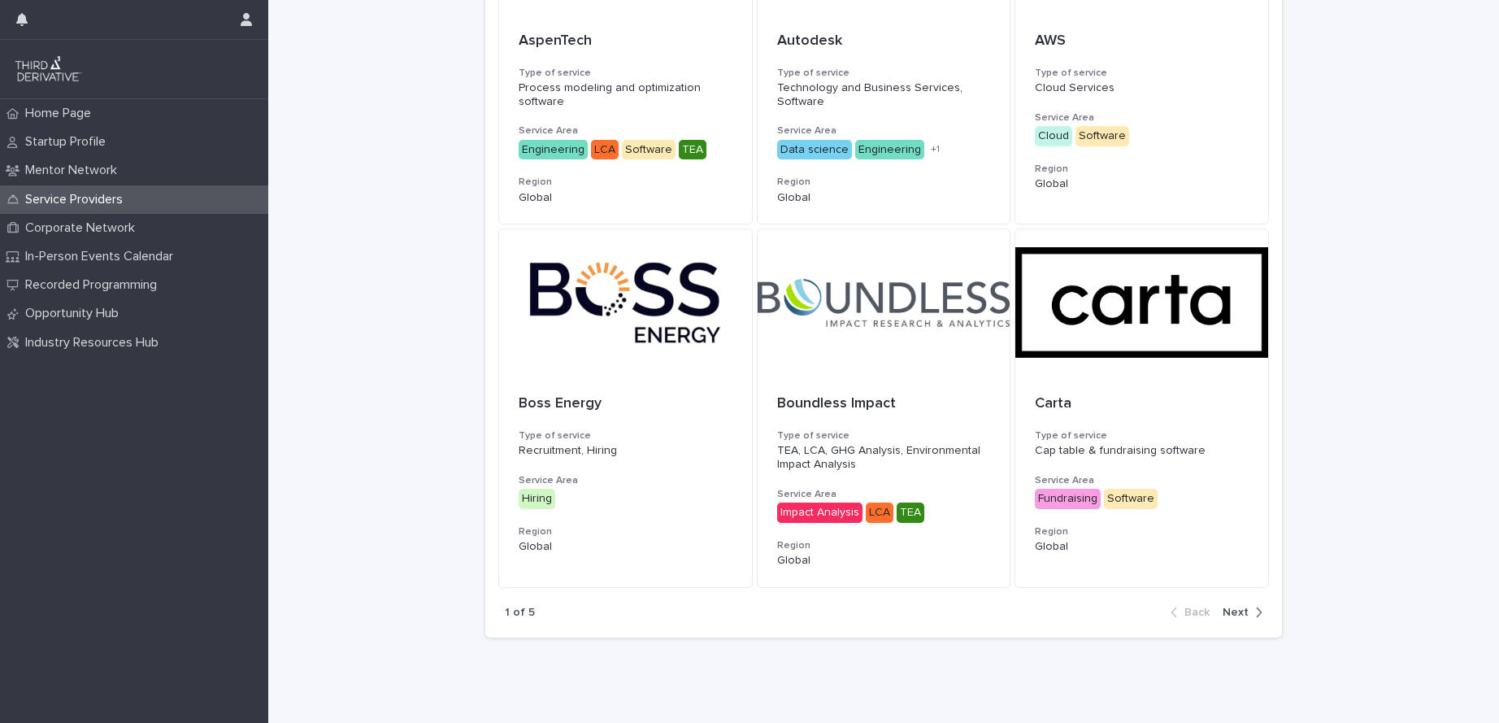
click at [1241, 606] on span "Next" at bounding box center [1235, 611] width 26 height 11
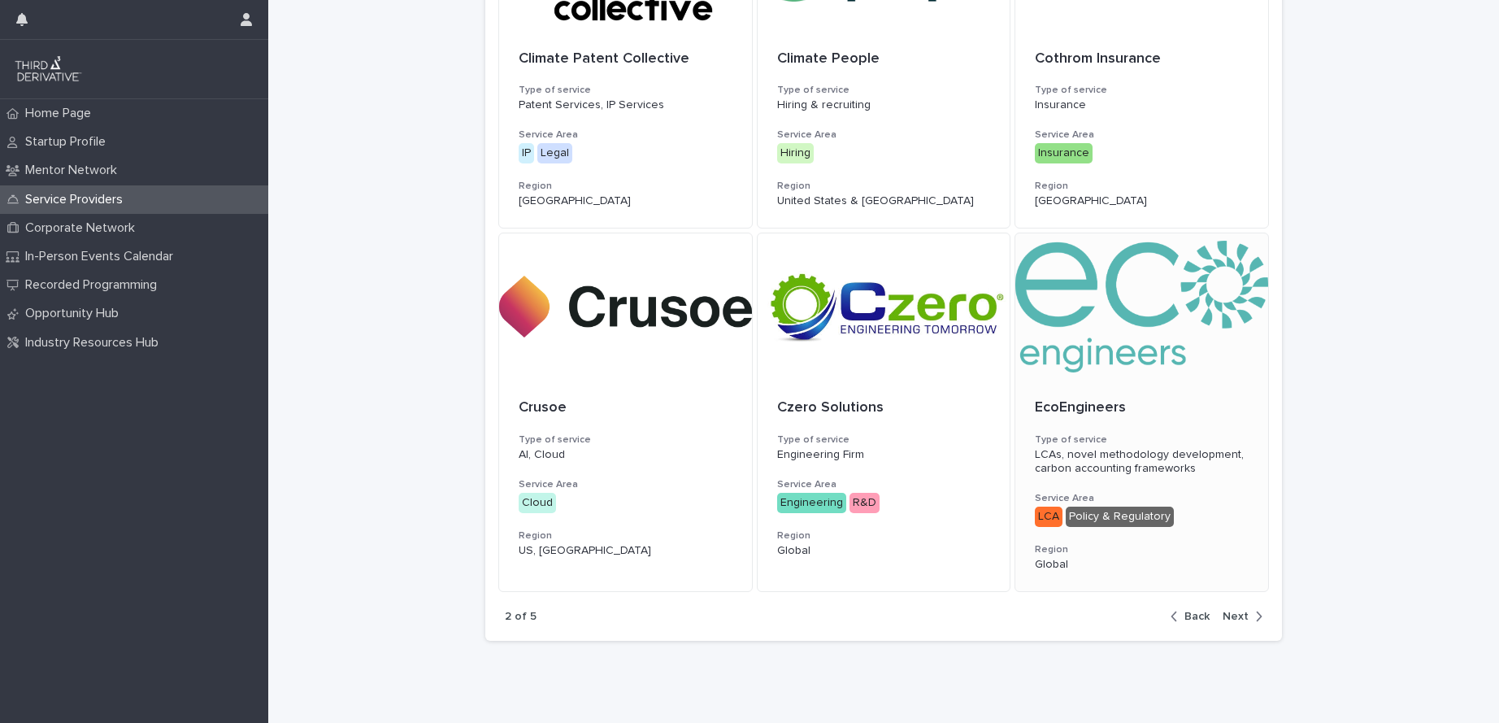
click at [1105, 319] on div at bounding box center [1141, 306] width 253 height 146
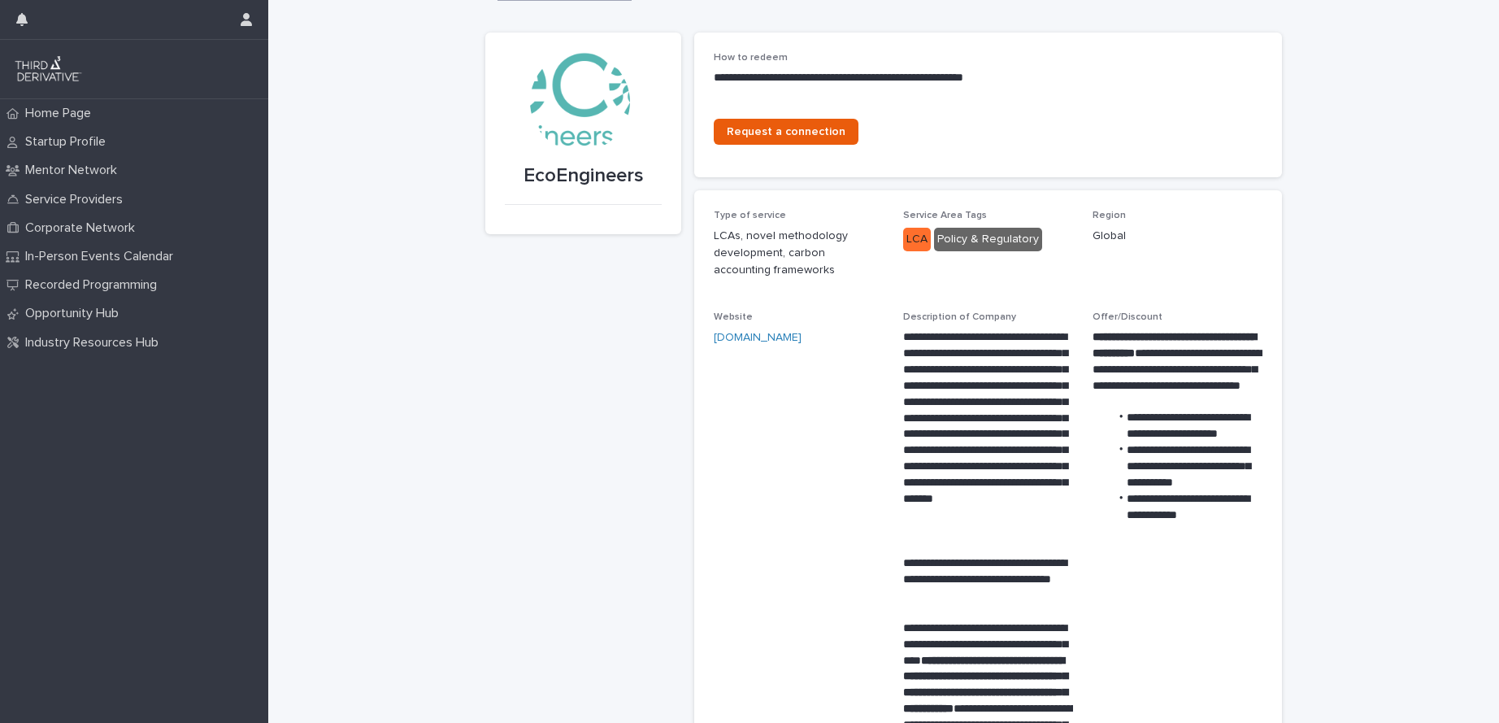
scroll to position [25, 0]
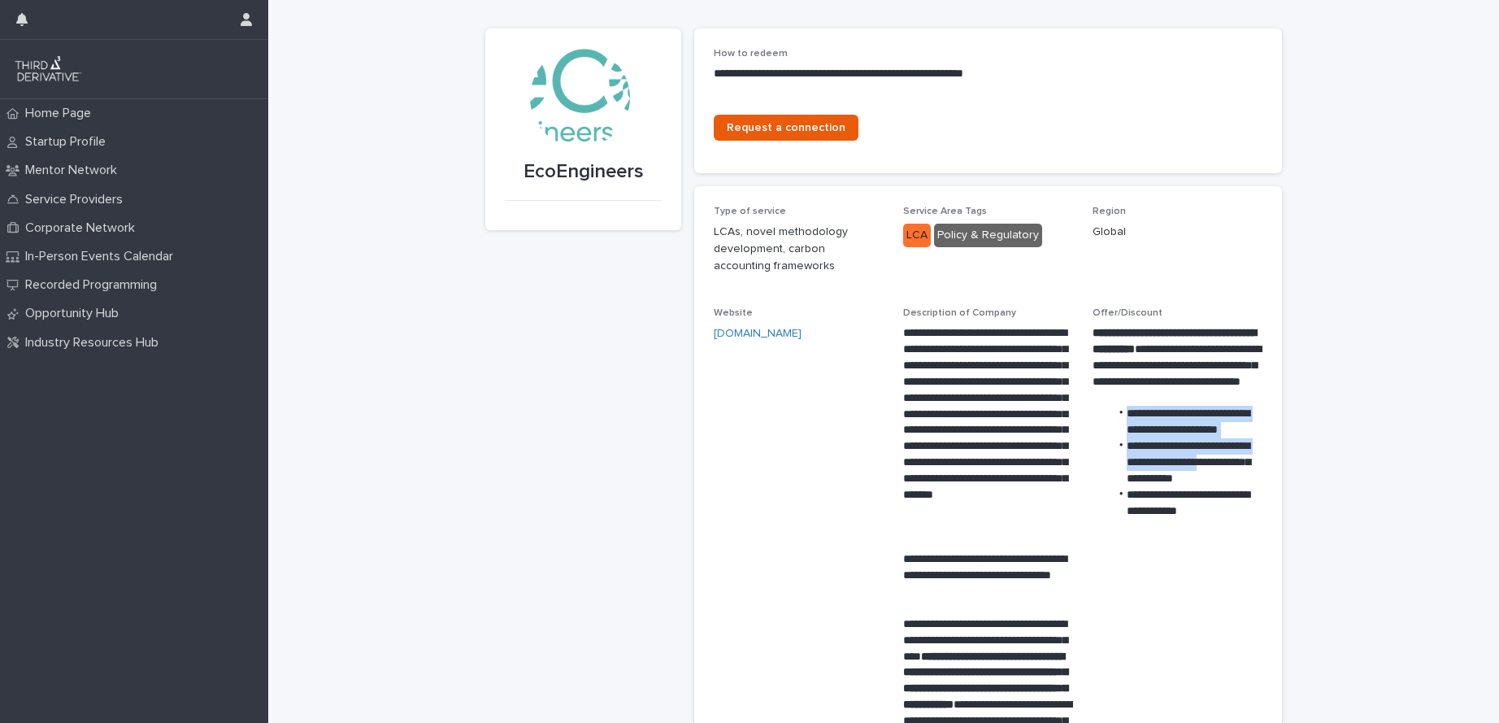
drag, startPoint x: 1119, startPoint y: 408, endPoint x: 1248, endPoint y: 463, distance: 139.8
click at [1248, 463] on ul "**********" at bounding box center [1177, 462] width 170 height 113
drag, startPoint x: 1222, startPoint y: 511, endPoint x: 1138, endPoint y: 447, distance: 106.2
click at [1138, 447] on ul "**********" at bounding box center [1177, 462] width 170 height 113
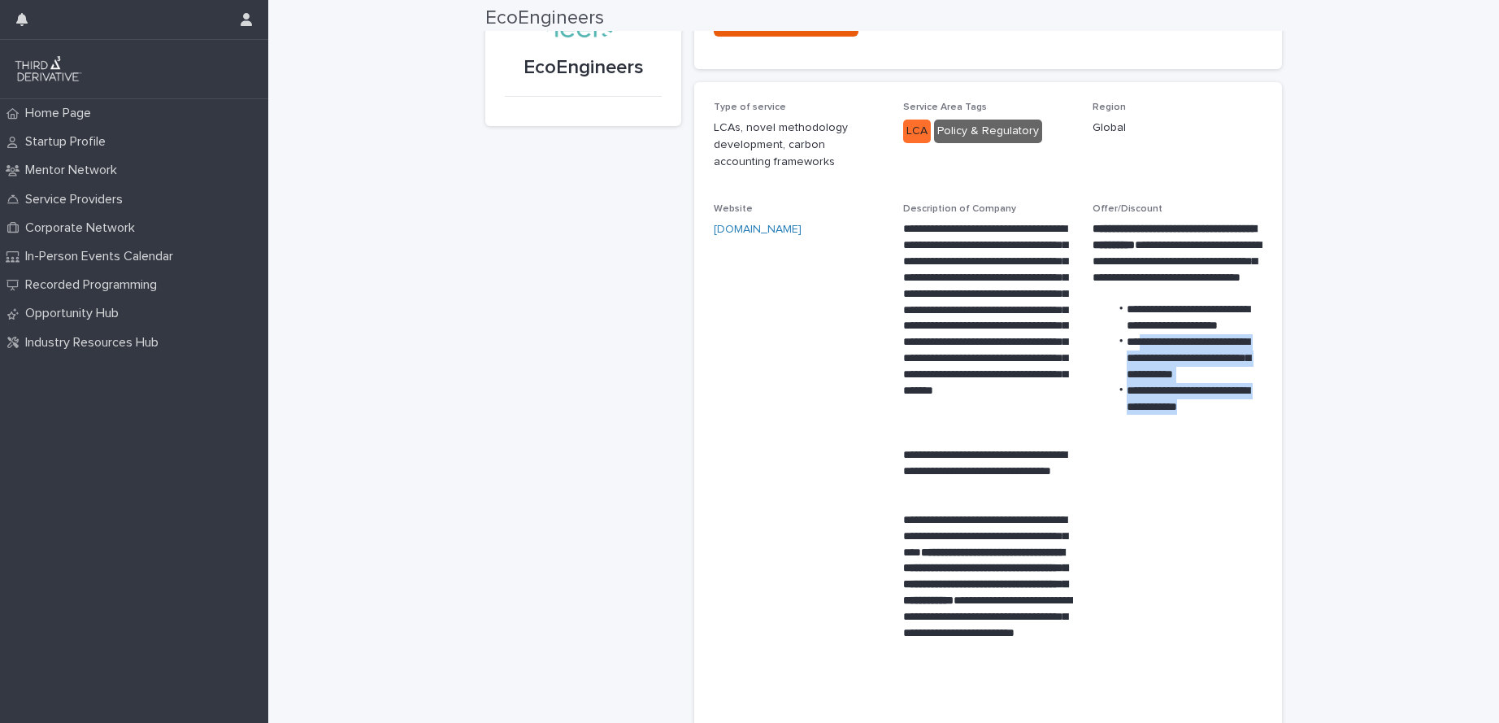
scroll to position [163, 0]
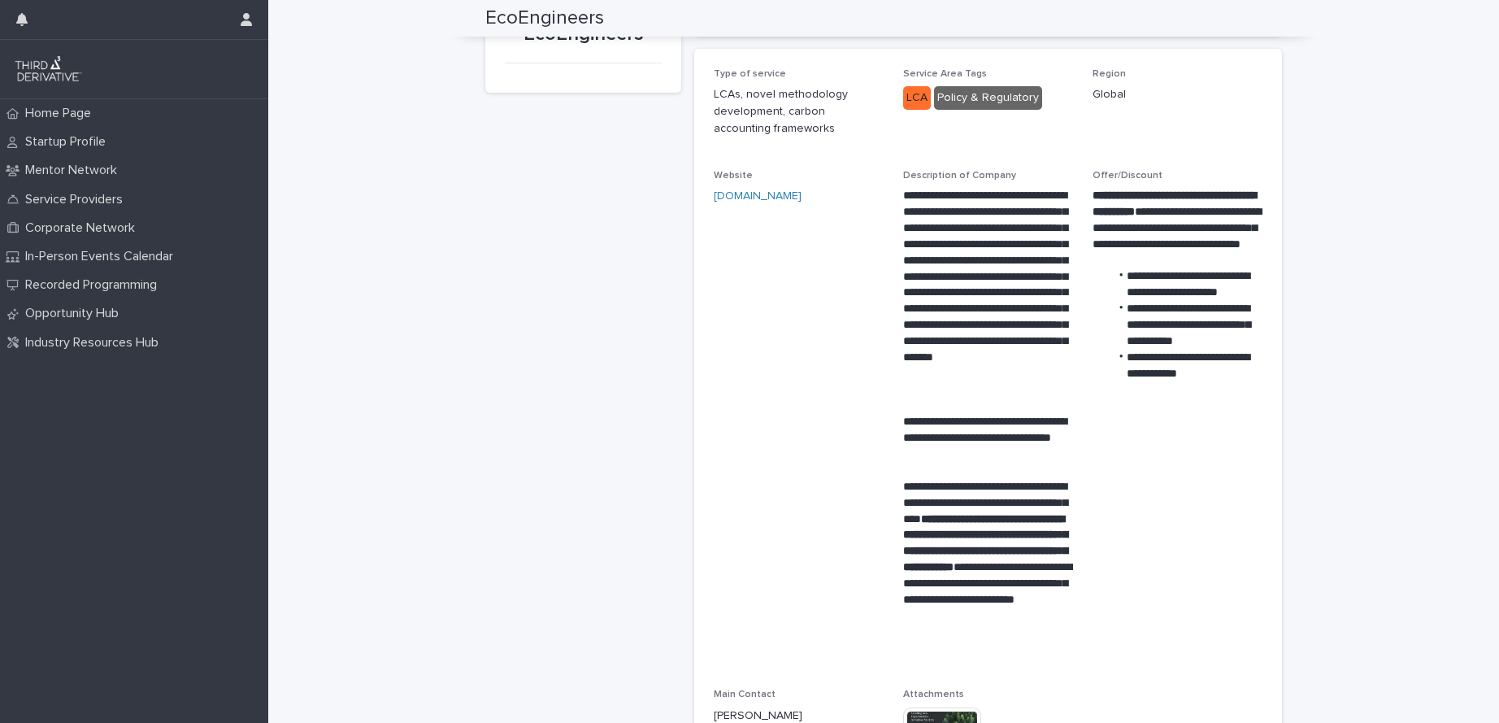
click at [979, 359] on p "**********" at bounding box center [988, 301] width 170 height 226
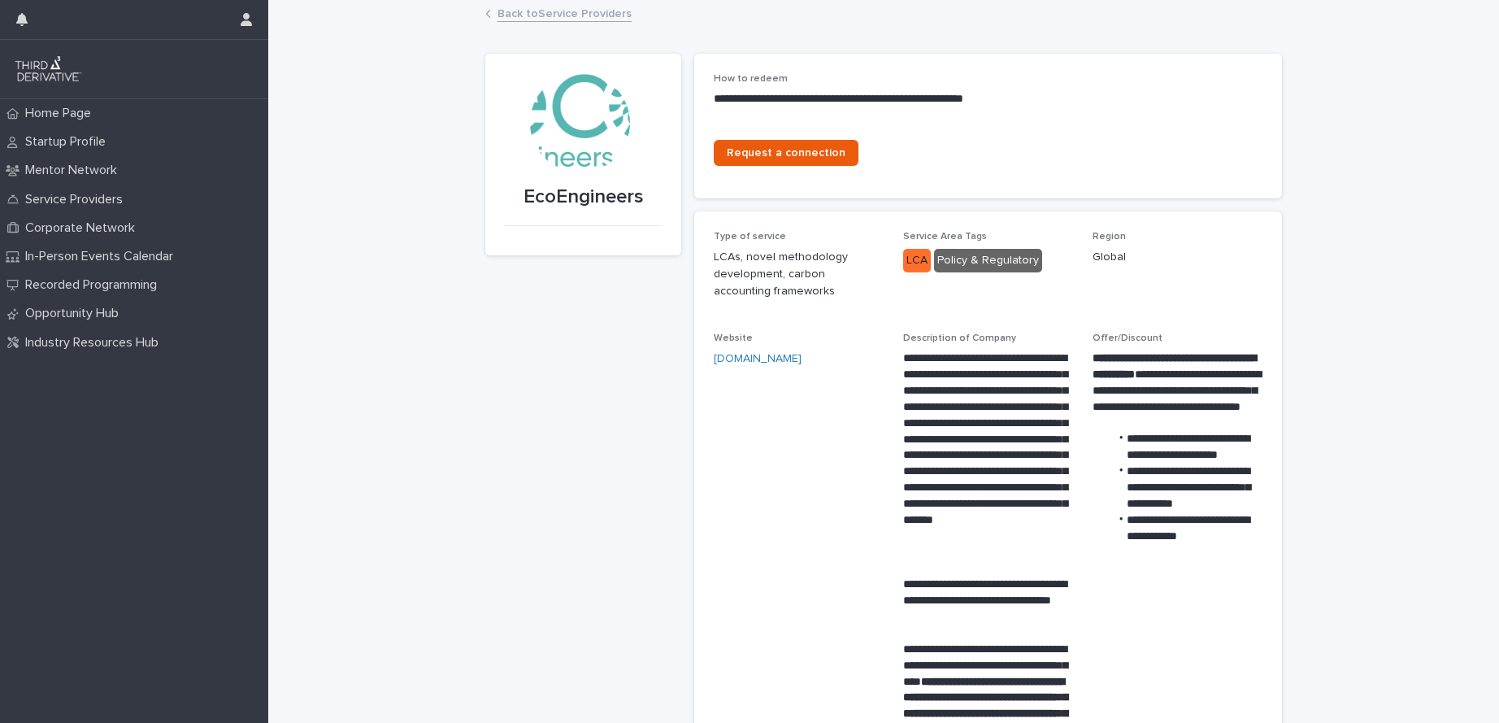
click at [527, 19] on link "Back to Service Providers" at bounding box center [564, 12] width 134 height 19
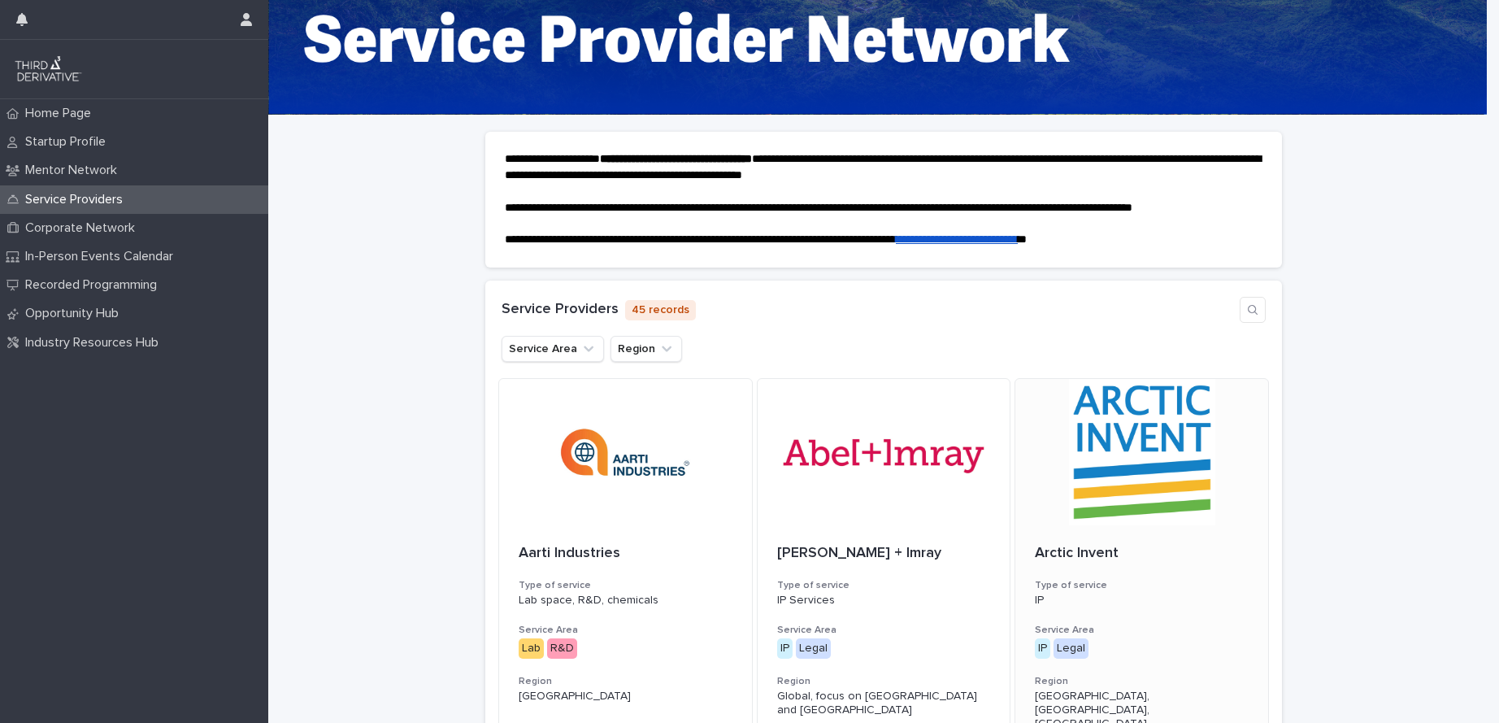
scroll to position [19, 0]
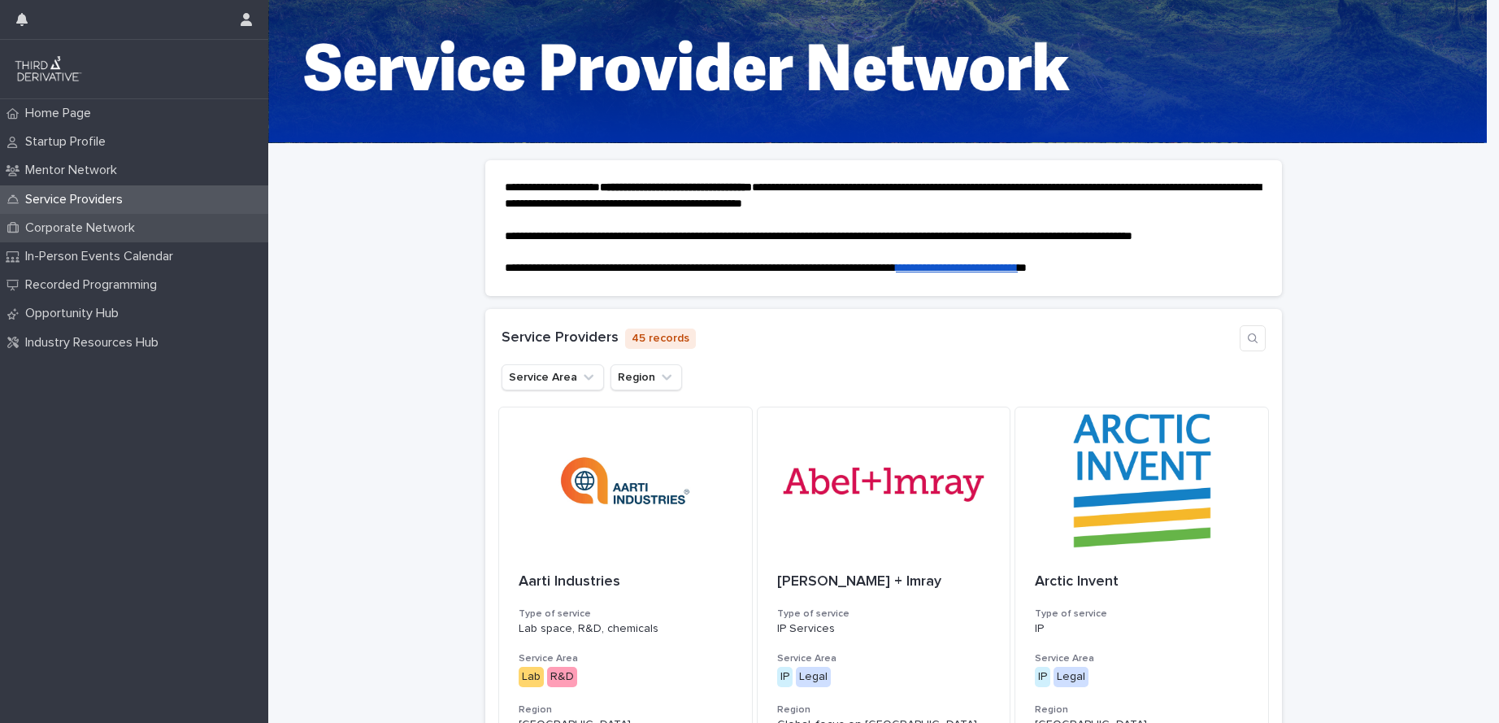
click at [112, 234] on p "Corporate Network" at bounding box center [83, 227] width 129 height 15
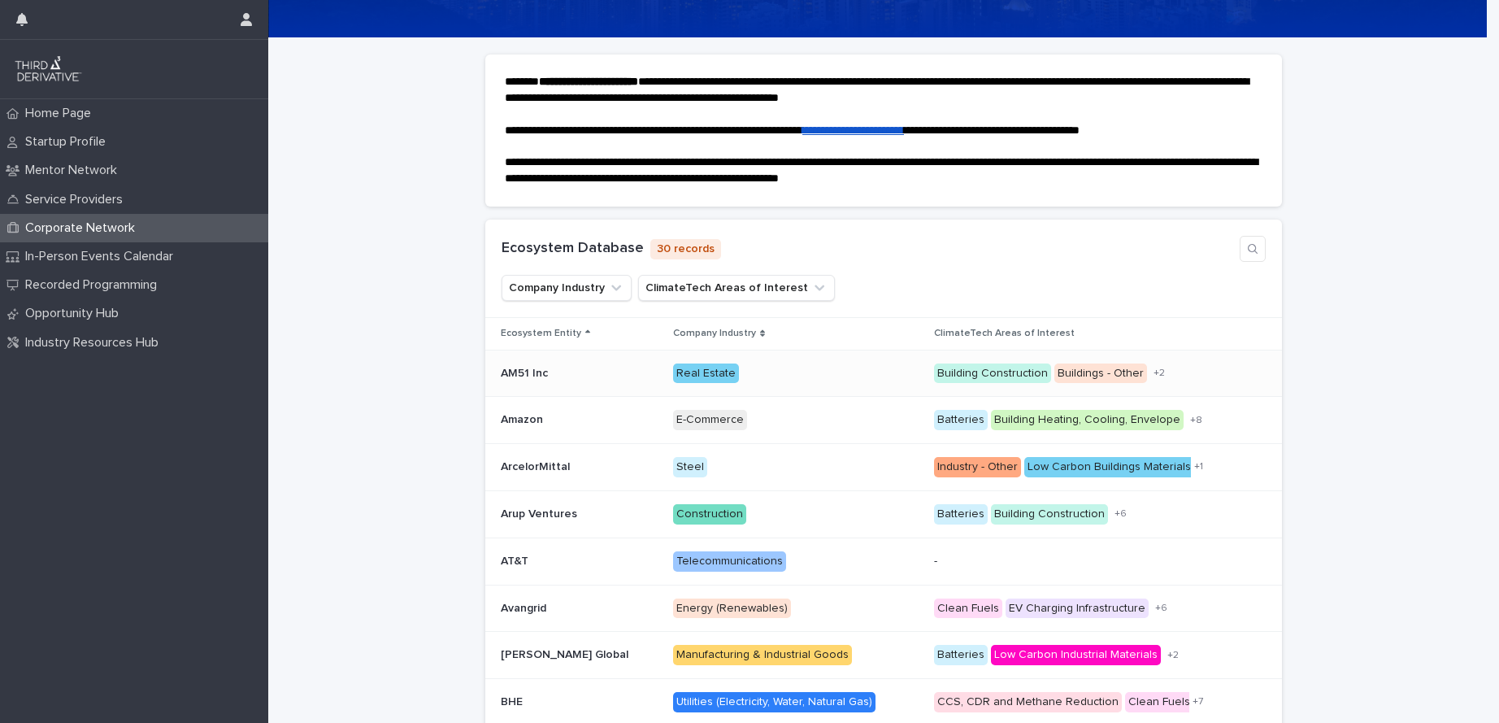
scroll to position [123, 0]
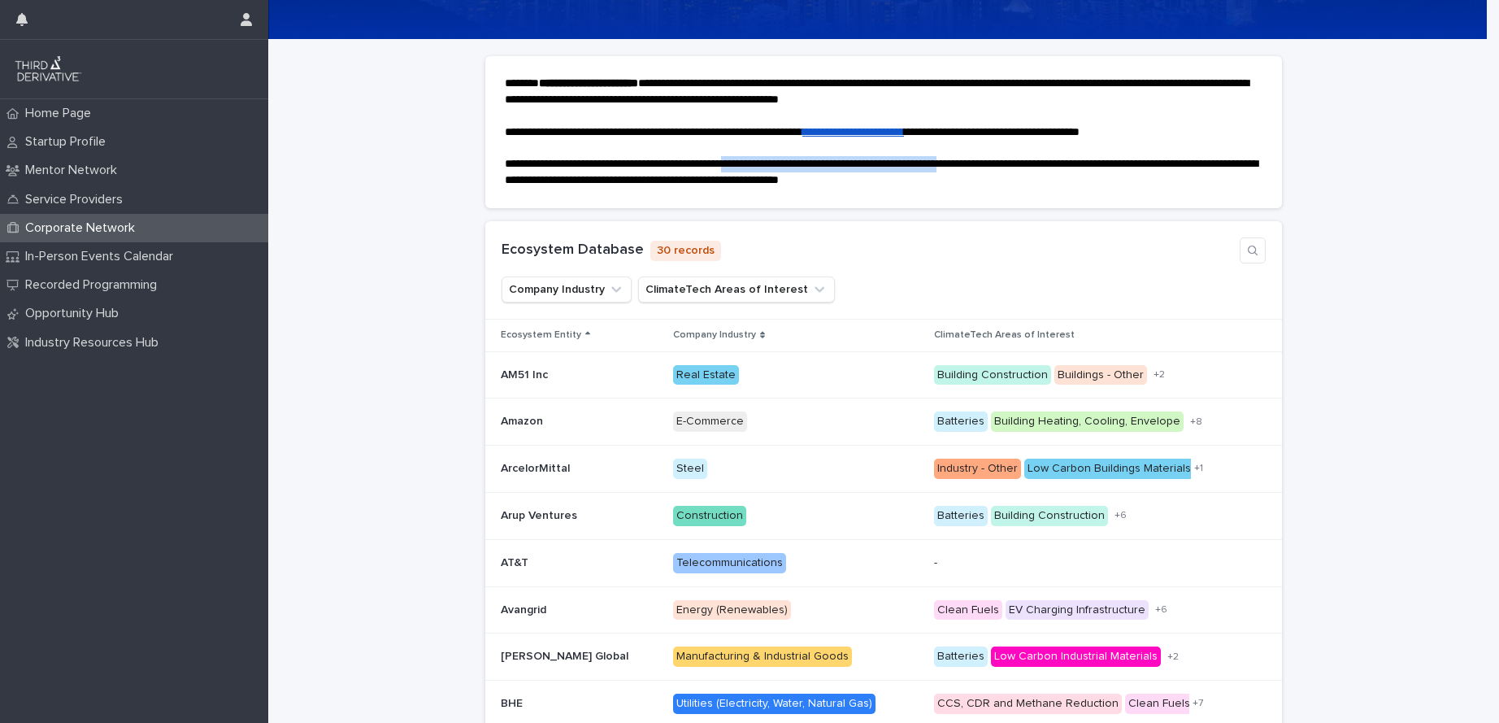
drag, startPoint x: 753, startPoint y: 164, endPoint x: 1023, endPoint y: 163, distance: 269.9
click at [1023, 163] on span "**********" at bounding box center [881, 172] width 753 height 28
click at [1063, 161] on span "**********" at bounding box center [881, 172] width 753 height 28
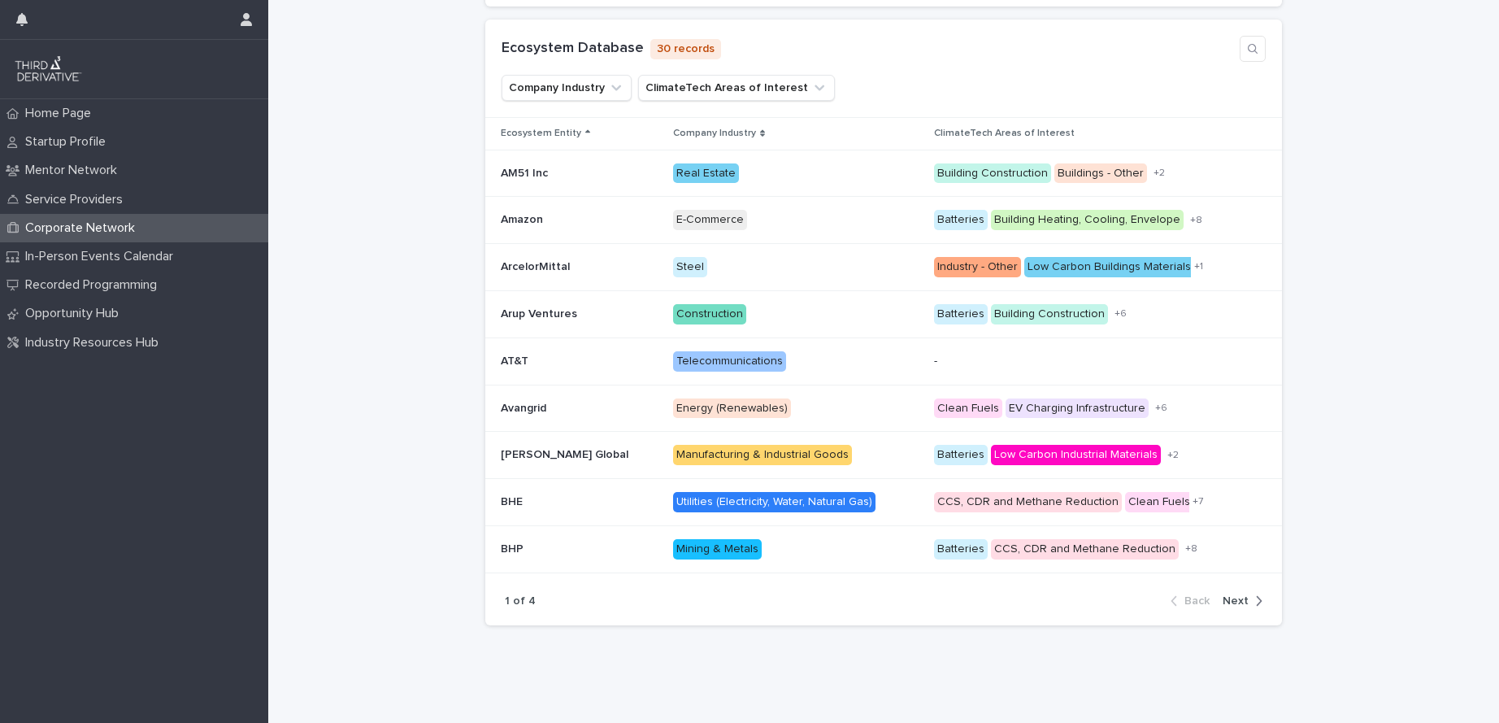
scroll to position [367, 0]
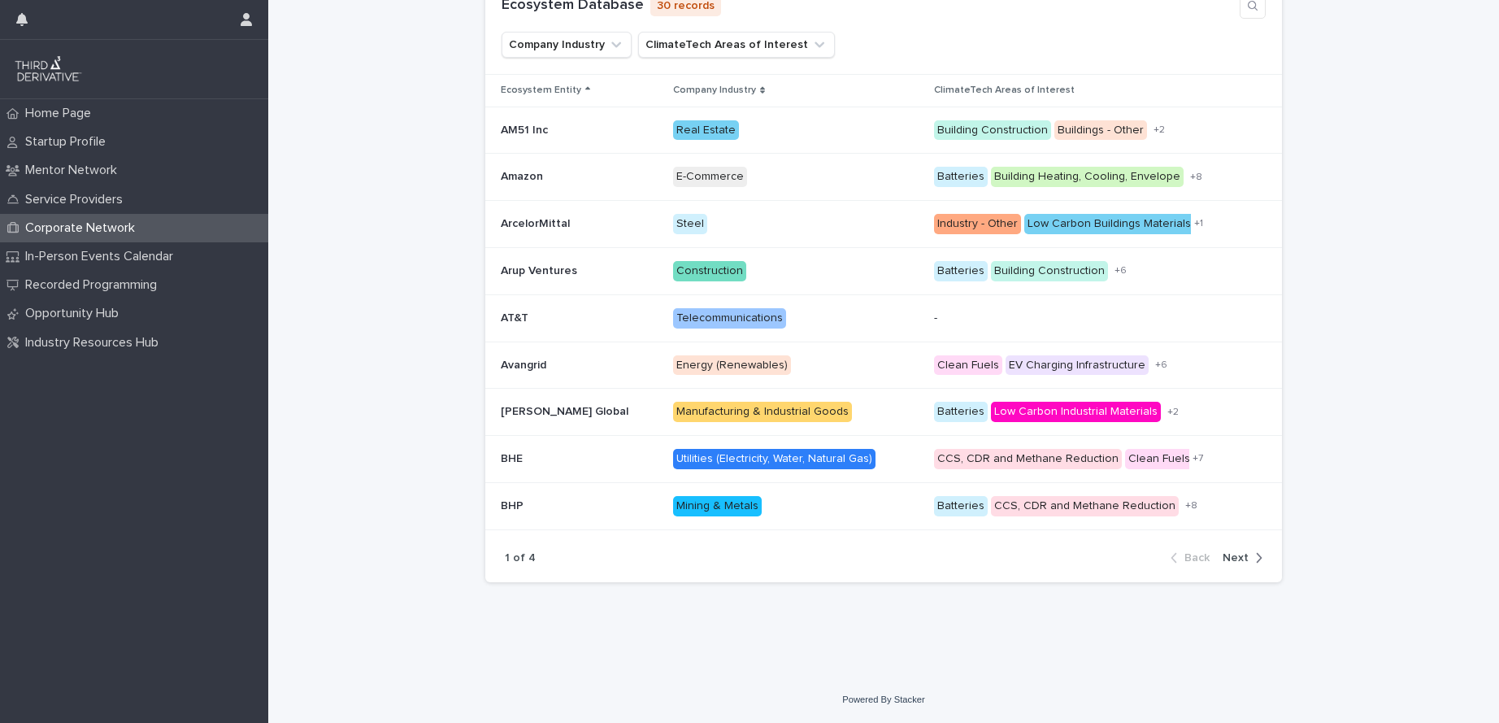
click at [1240, 552] on span "Next" at bounding box center [1235, 557] width 26 height 11
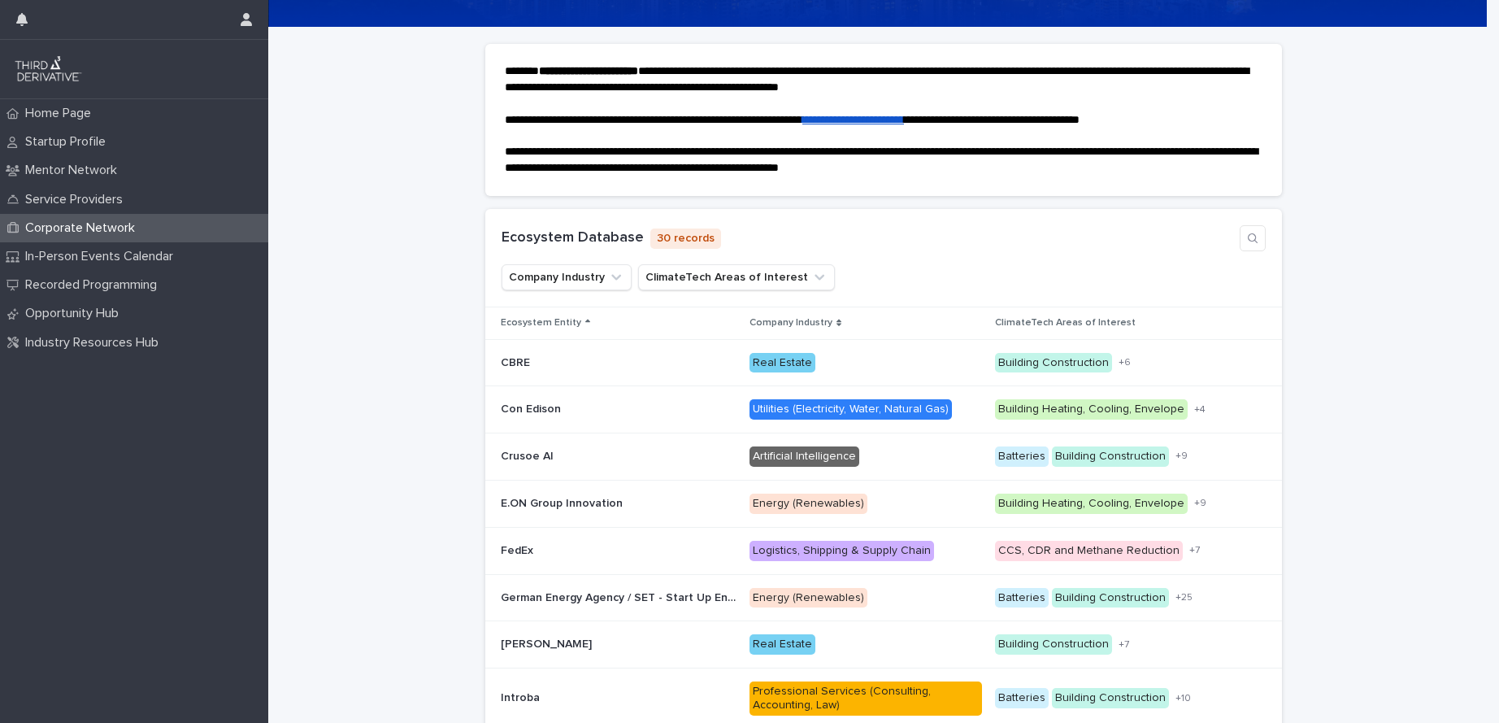
scroll to position [180, 0]
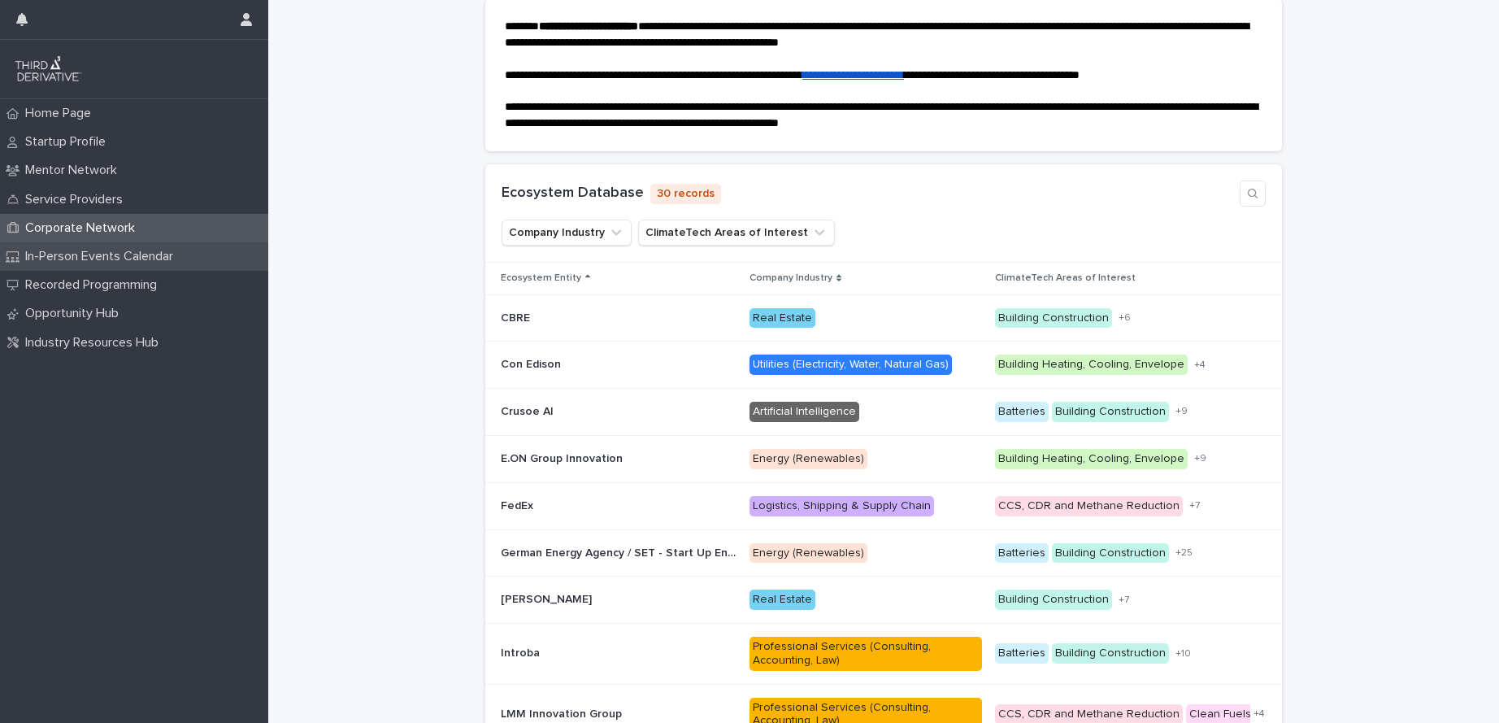
click at [115, 252] on p "In-Person Events Calendar" at bounding box center [102, 256] width 167 height 15
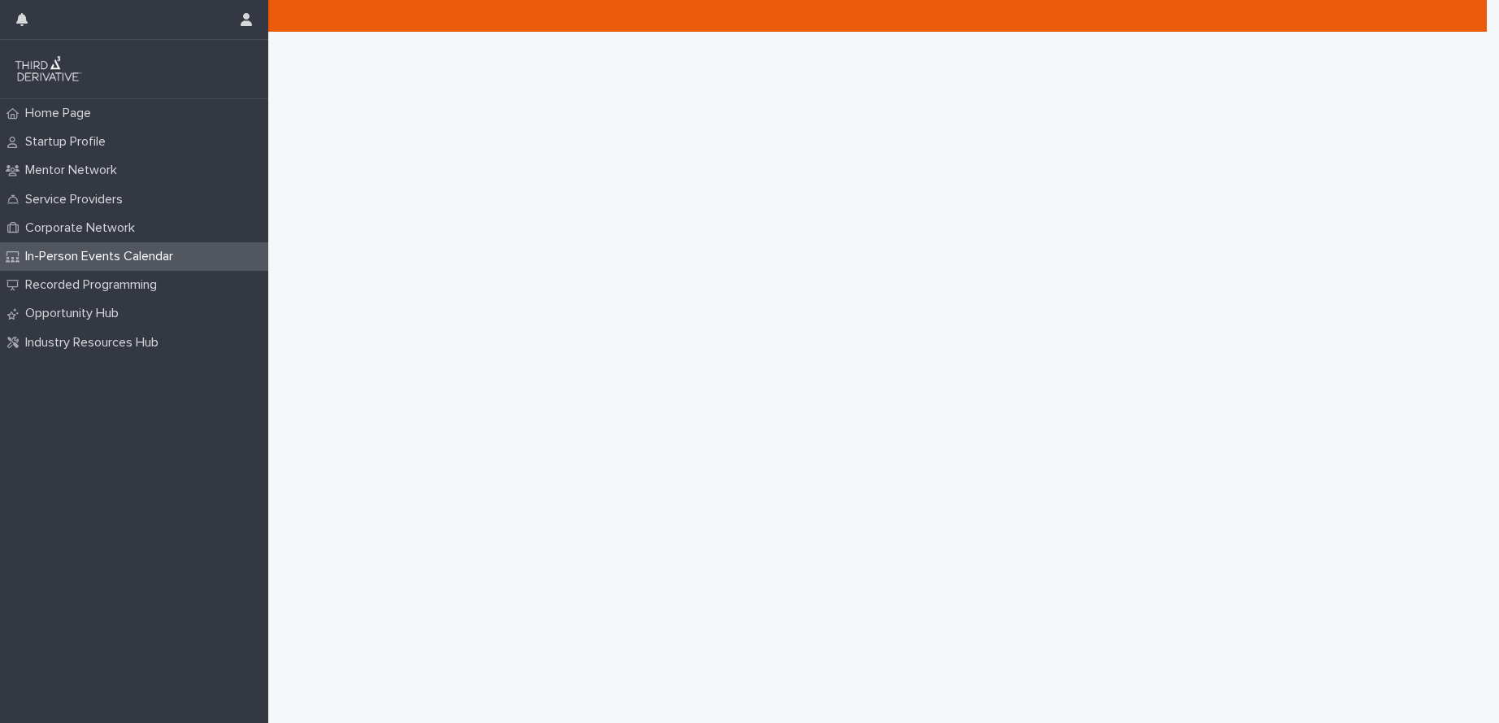
scroll to position [122, 0]
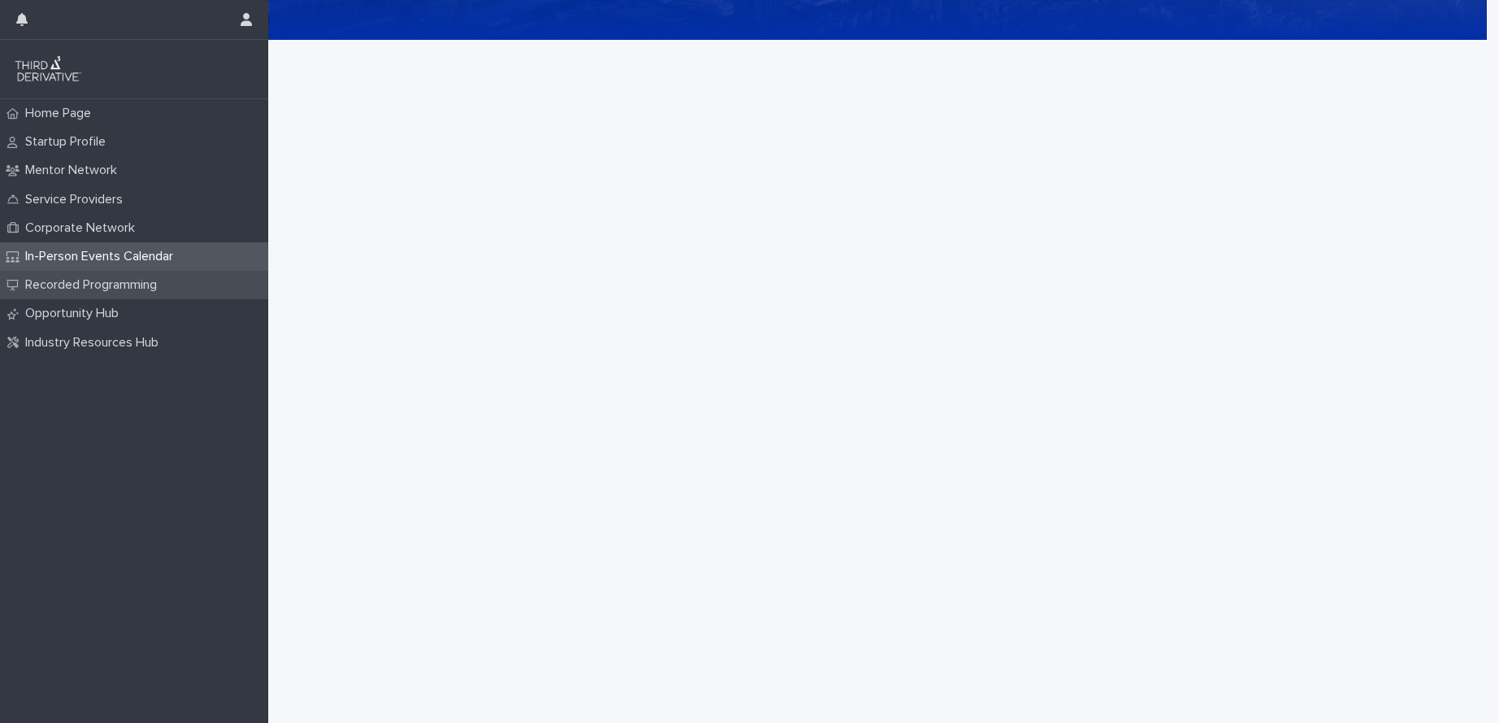
click at [142, 286] on p "Recorded Programming" at bounding box center [94, 284] width 151 height 15
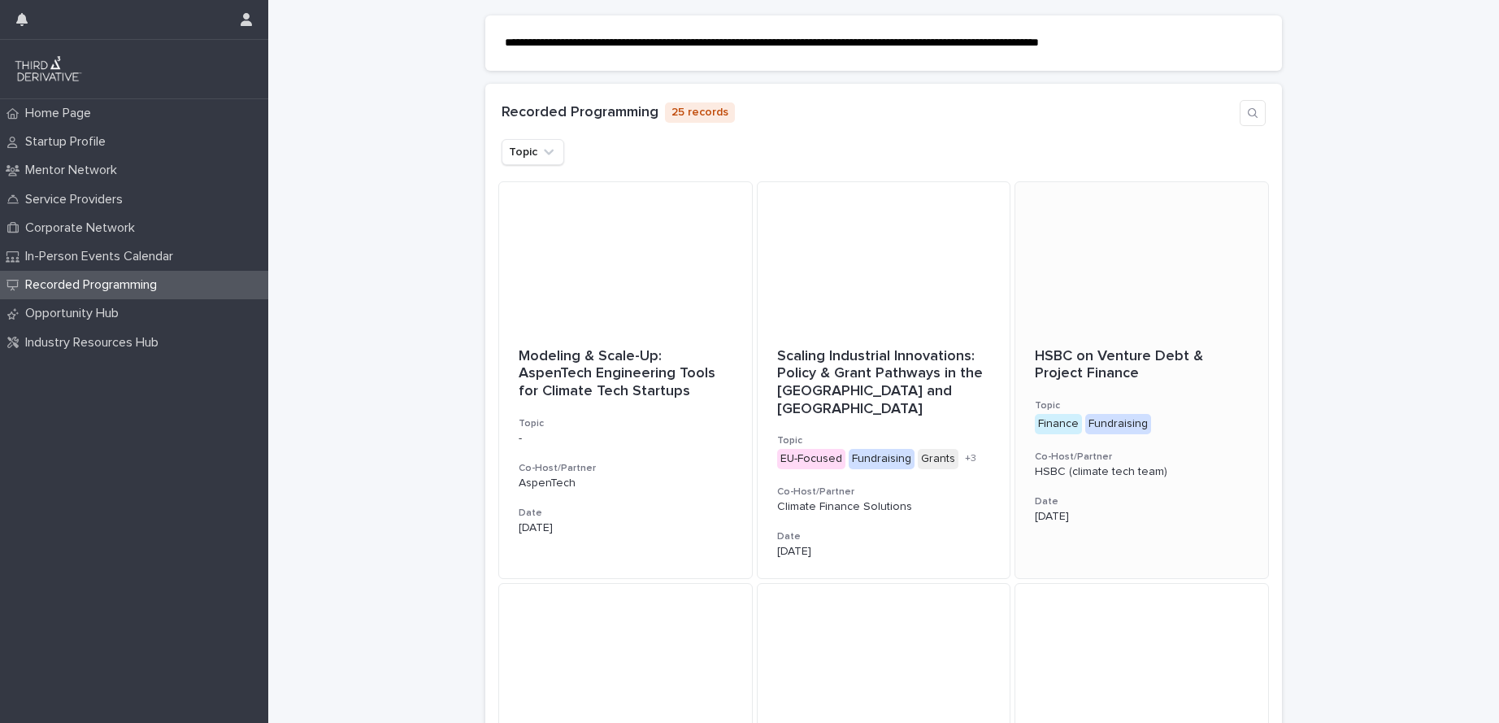
scroll to position [167, 0]
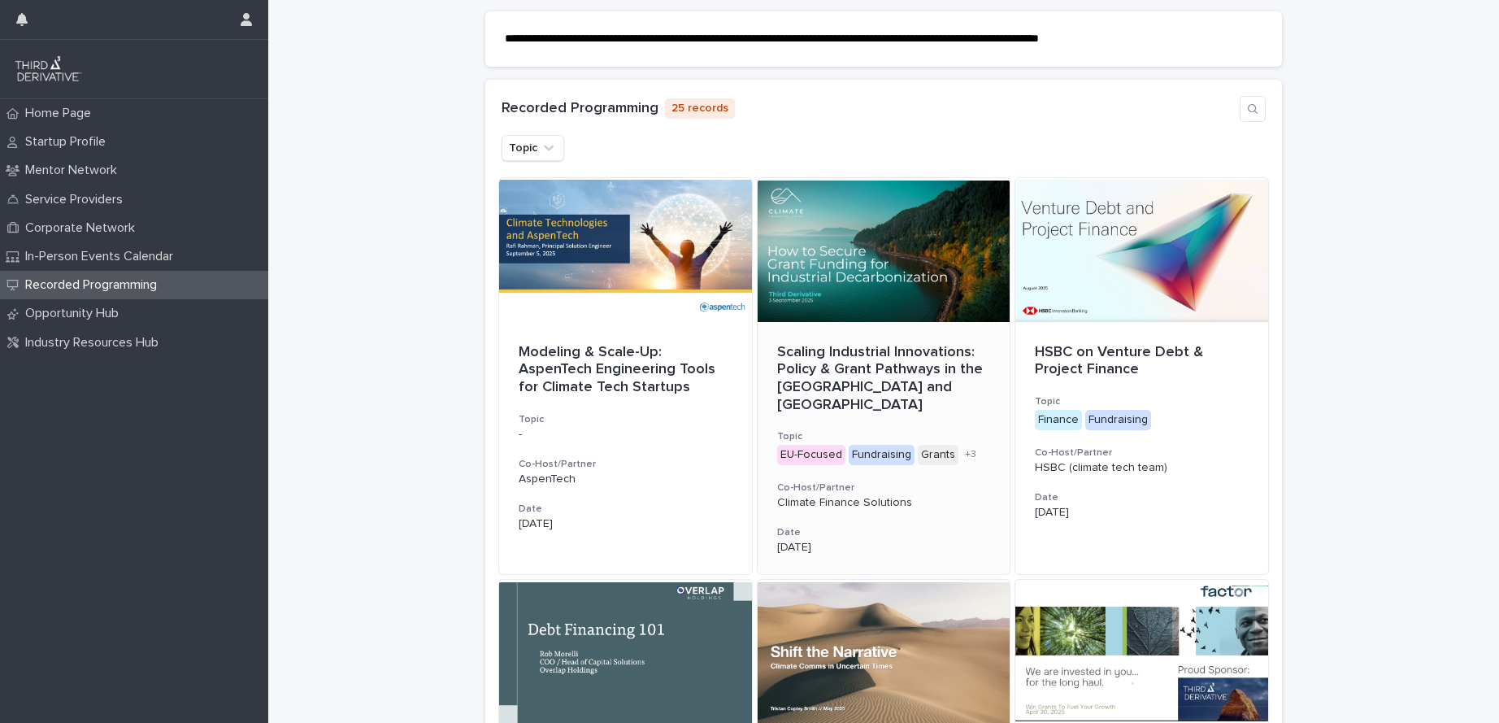
click at [851, 348] on p "Scaling Industrial Innovations: Policy & Grant Pathways in the [GEOGRAPHIC_DATA…" at bounding box center [884, 379] width 214 height 70
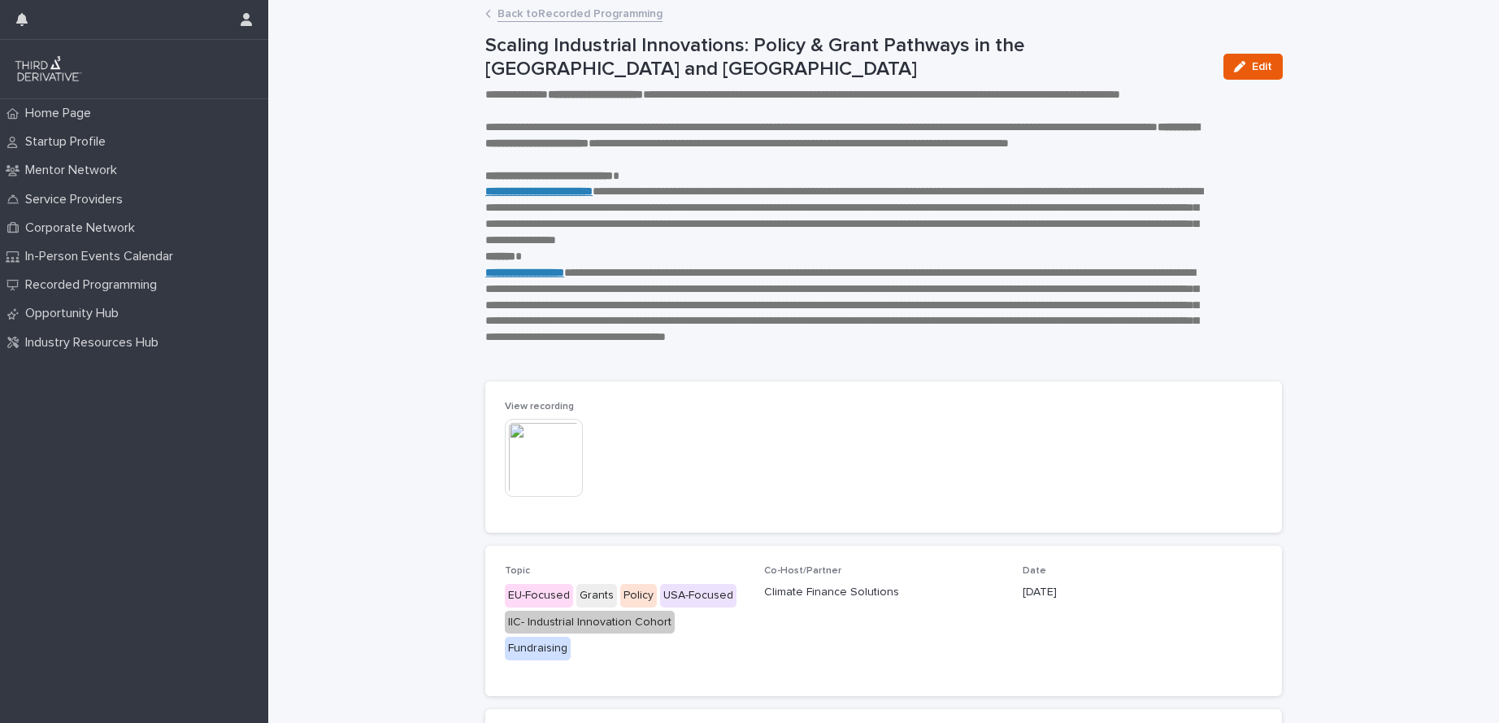
click at [517, 16] on link "Back to Recorded Programming" at bounding box center [579, 12] width 165 height 19
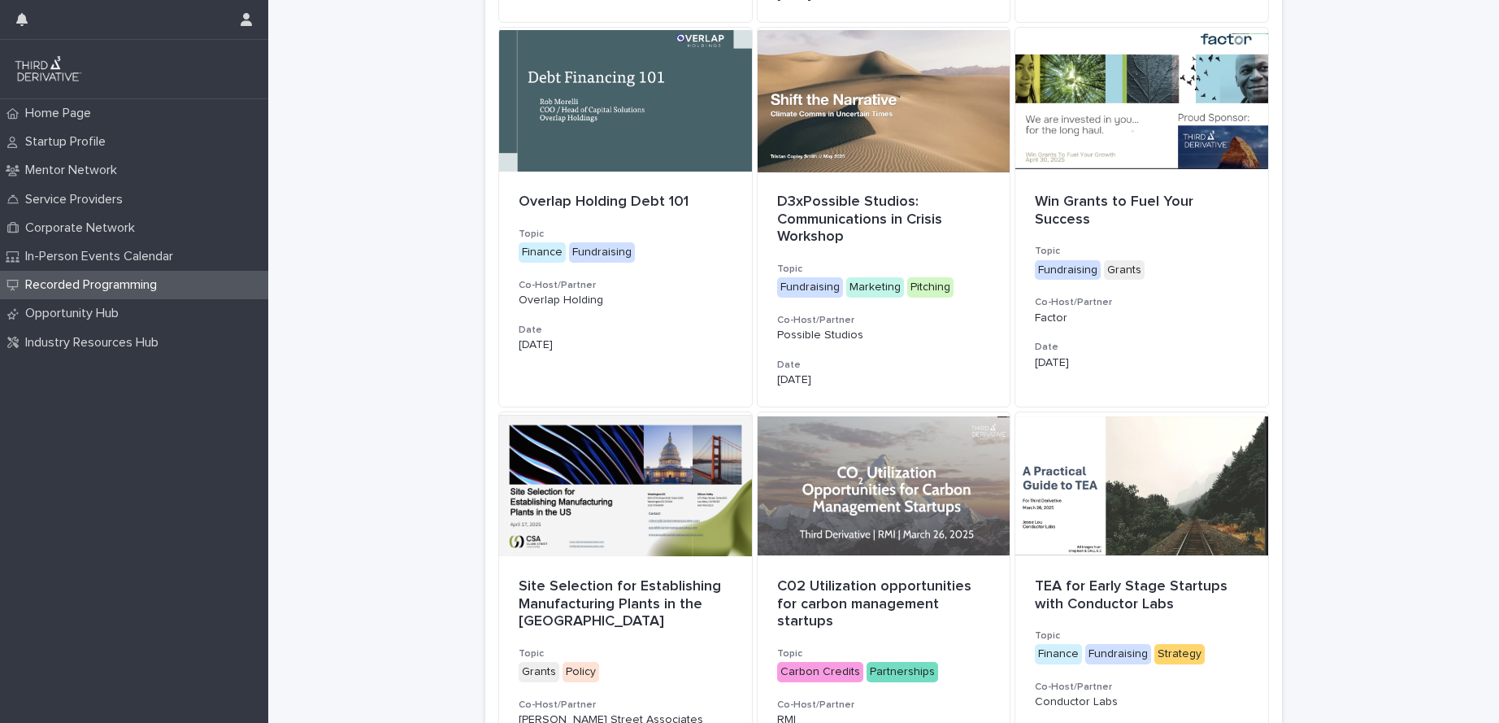
scroll to position [741, 0]
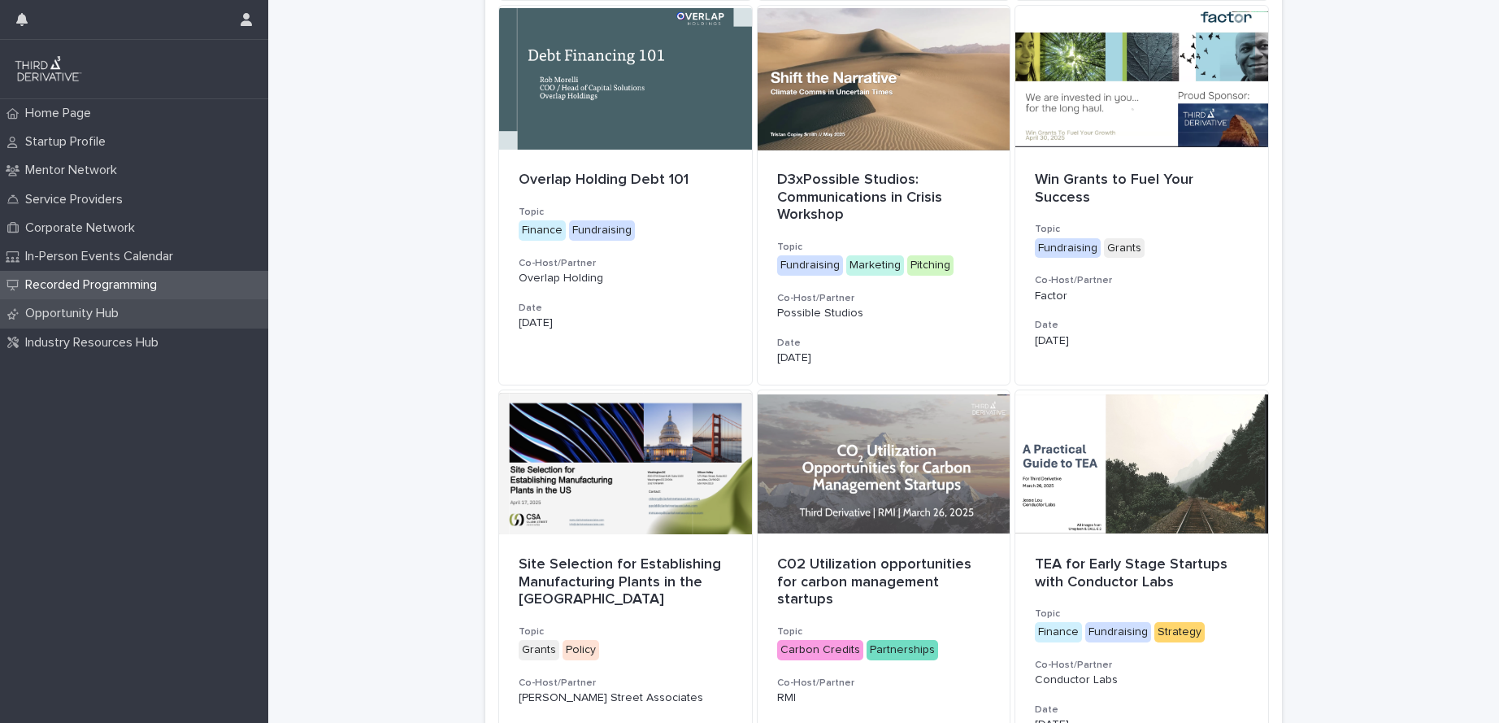
click at [66, 315] on p "Opportunity Hub" at bounding box center [75, 313] width 113 height 15
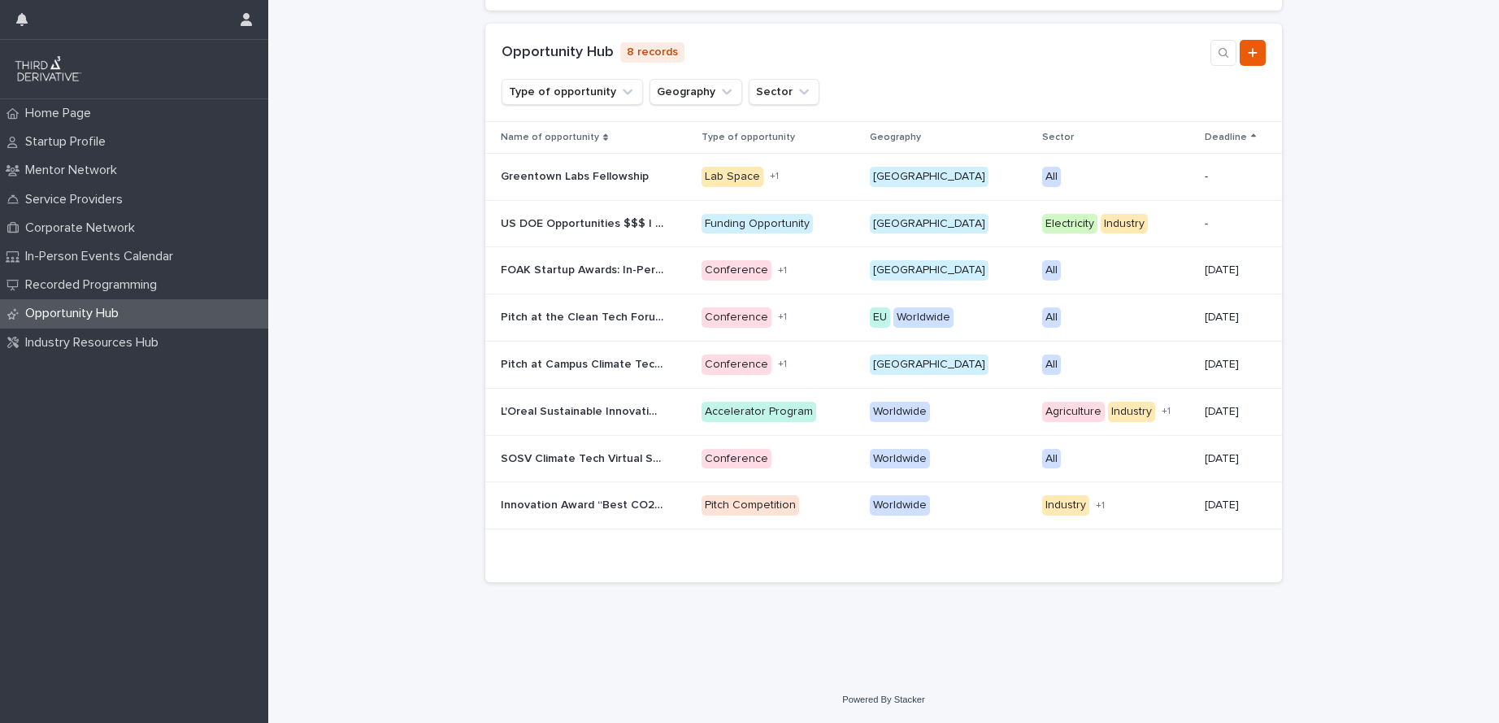
scroll to position [289, 0]
click at [158, 345] on p "Industry Resources Hub" at bounding box center [95, 342] width 153 height 15
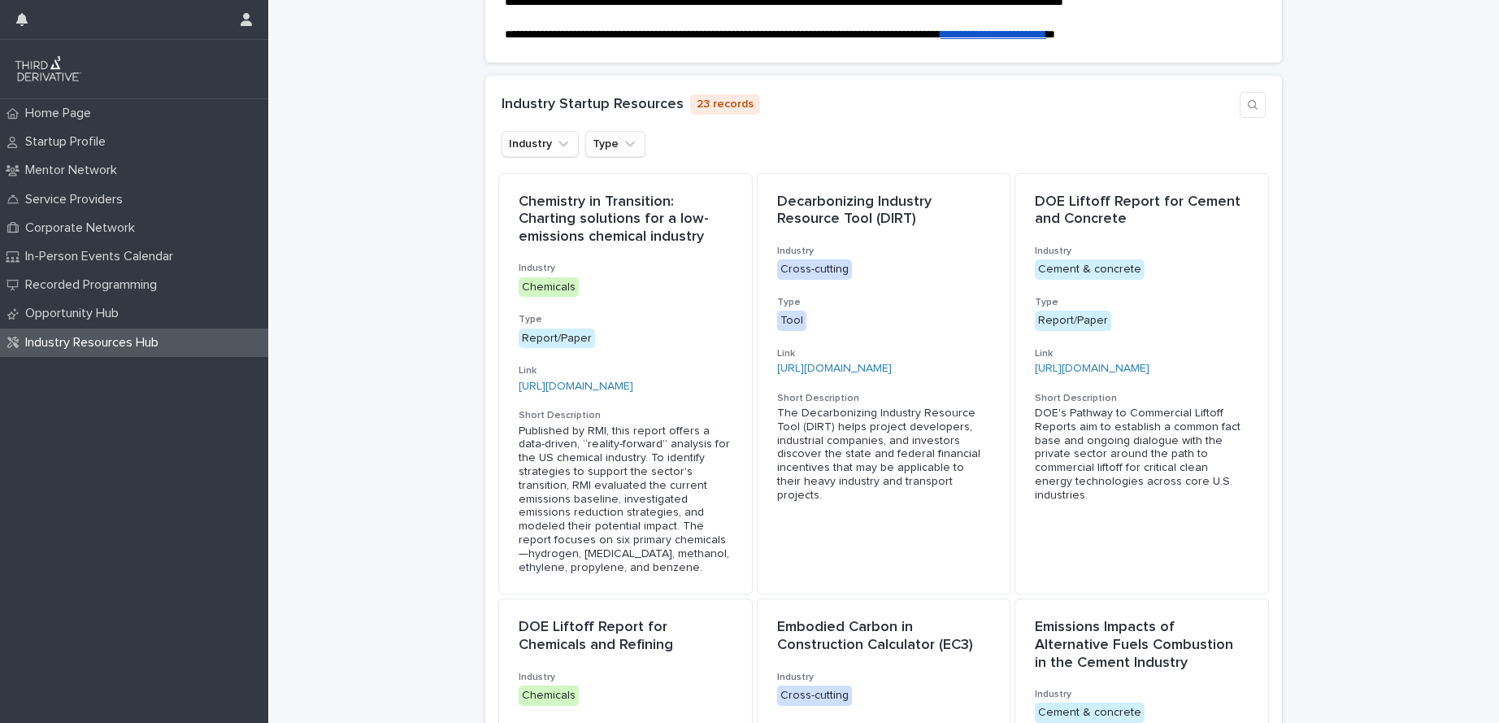
scroll to position [206, 0]
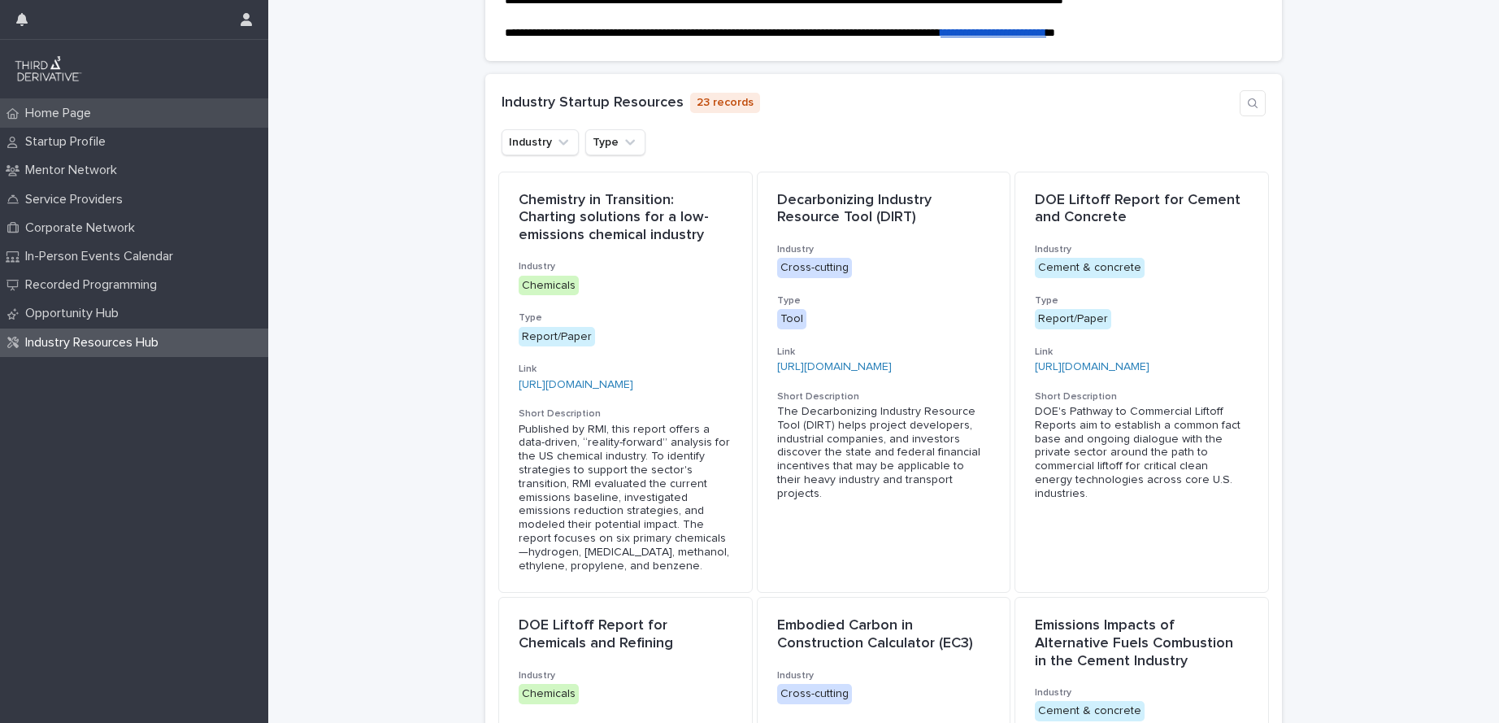
click at [67, 114] on p "Home Page" at bounding box center [61, 113] width 85 height 15
